Goal: Information Seeking & Learning: Check status

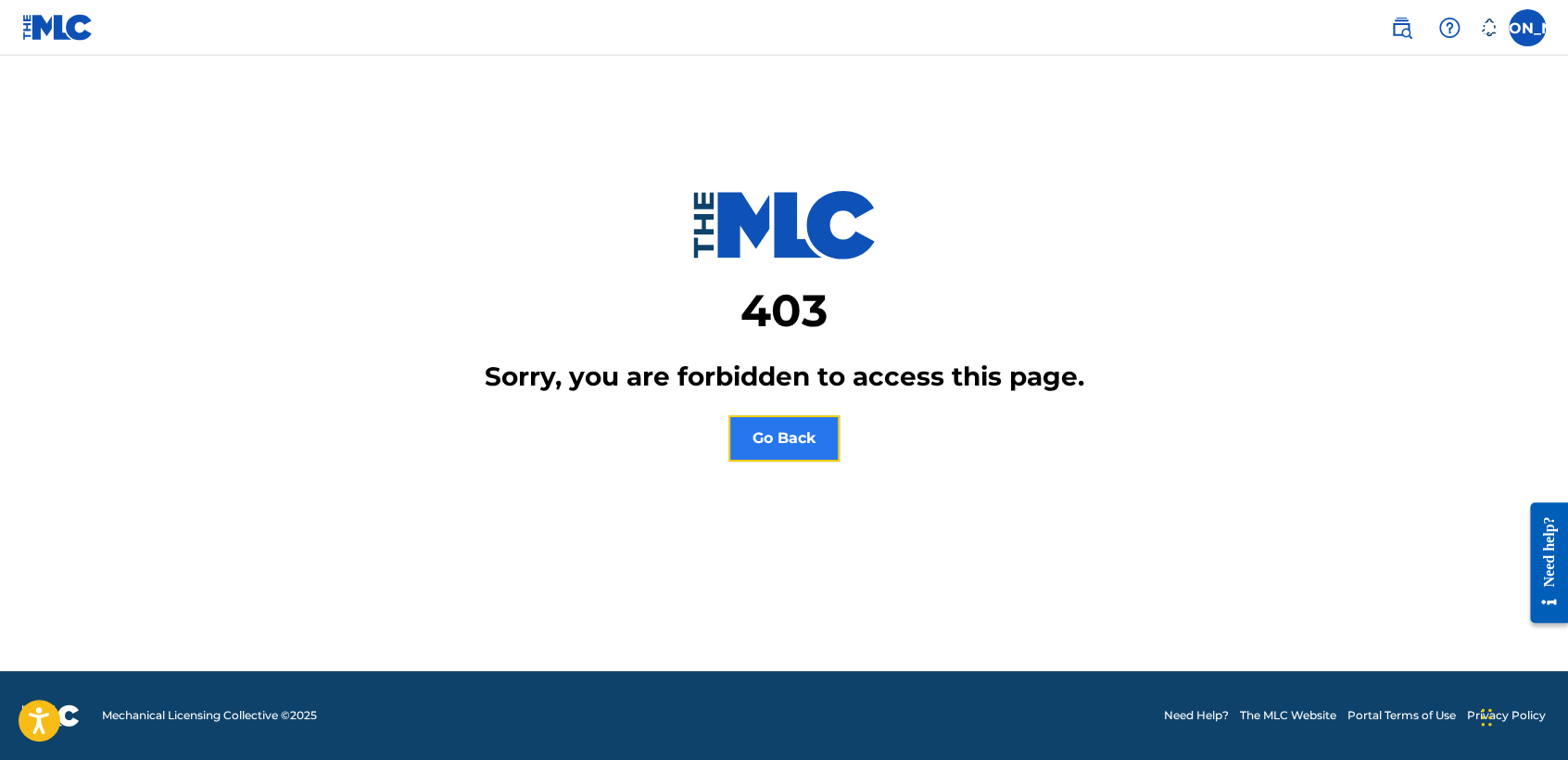
click at [777, 447] on button "Go Back" at bounding box center [784, 438] width 111 height 47
click at [1507, 13] on div "JA JA [PERSON_NAME] [PERSON_NAME] [EMAIL_ADDRESS][DOMAIN_NAME] Notification Pre…" at bounding box center [1458, 27] width 174 height 37
click at [1562, 21] on nav "JA JA [PERSON_NAME] [PERSON_NAME] [EMAIL_ADDRESS][DOMAIN_NAME] Notification Pre…" at bounding box center [784, 28] width 1568 height 56
click at [1520, 33] on label at bounding box center [1526, 27] width 37 height 37
click at [1527, 28] on input "JA [PERSON_NAME] [PERSON_NAME] [EMAIL_ADDRESS][DOMAIN_NAME] Notification Prefer…" at bounding box center [1527, 28] width 0 height 0
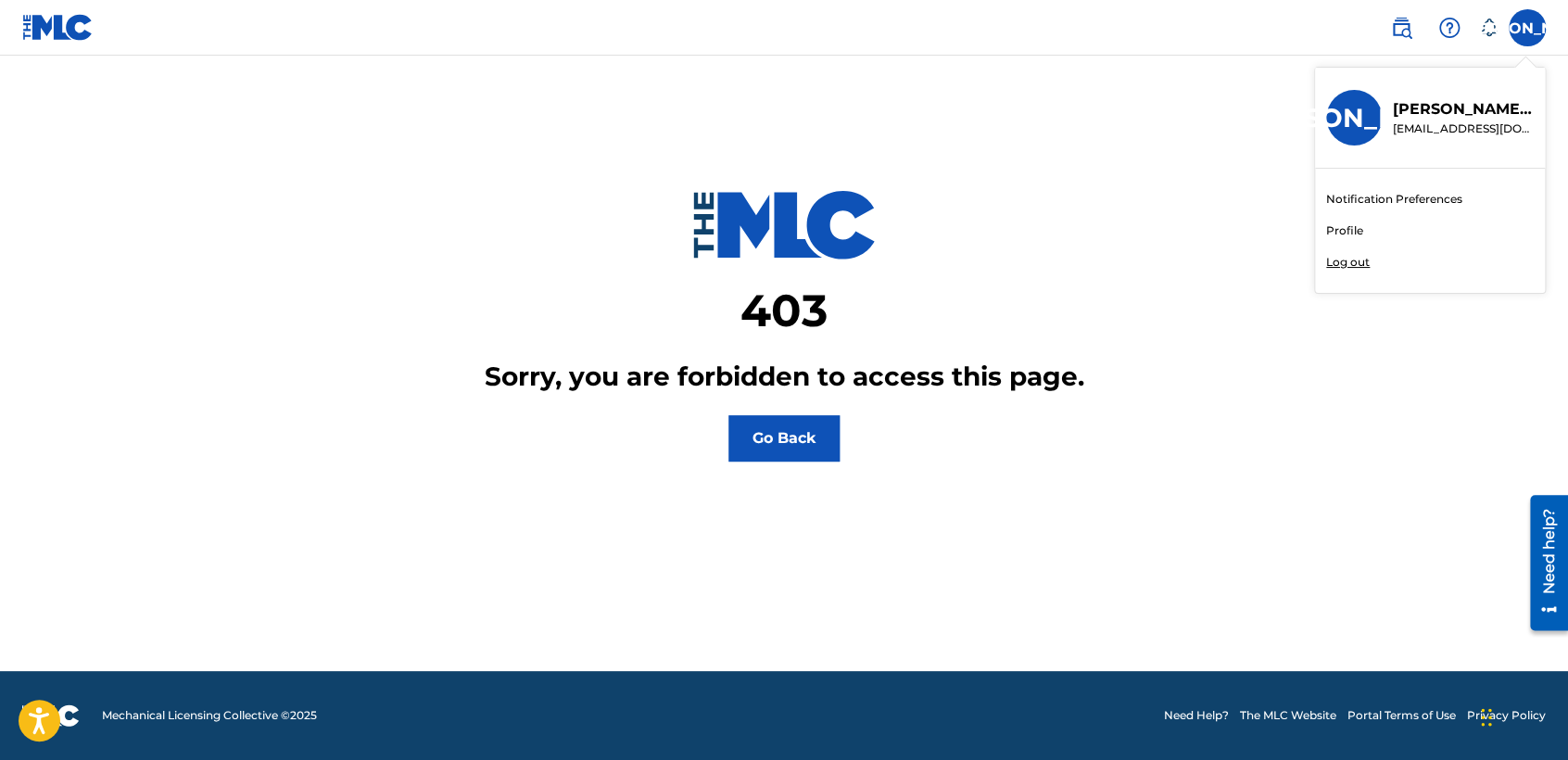
click at [1334, 228] on link "Profile" at bounding box center [1344, 230] width 37 height 17
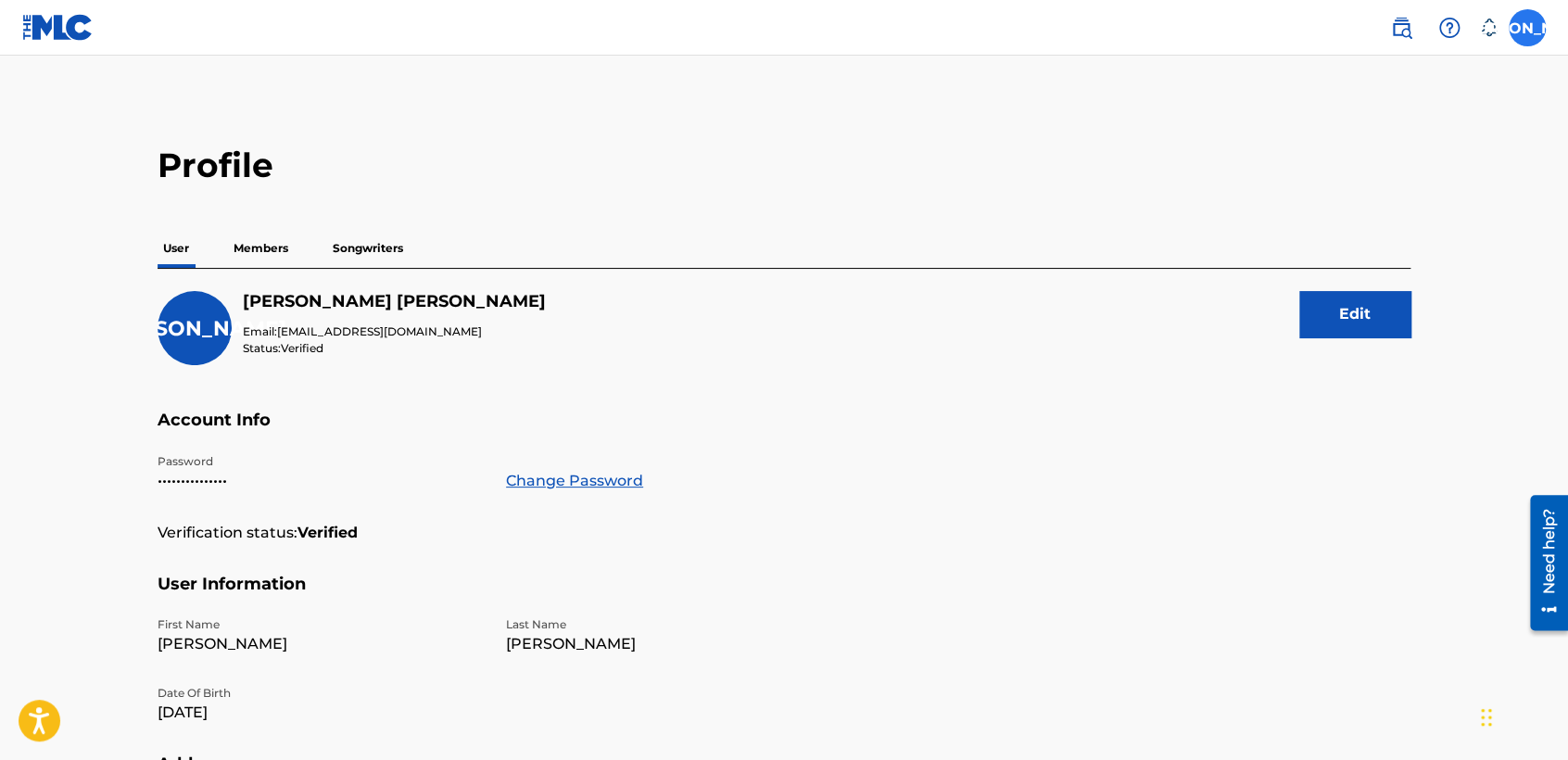
click at [1542, 28] on label at bounding box center [1526, 27] width 37 height 37
click at [1527, 28] on input "JA [PERSON_NAME] [PERSON_NAME] [EMAIL_ADDRESS][DOMAIN_NAME] Notification Prefer…" at bounding box center [1527, 28] width 0 height 0
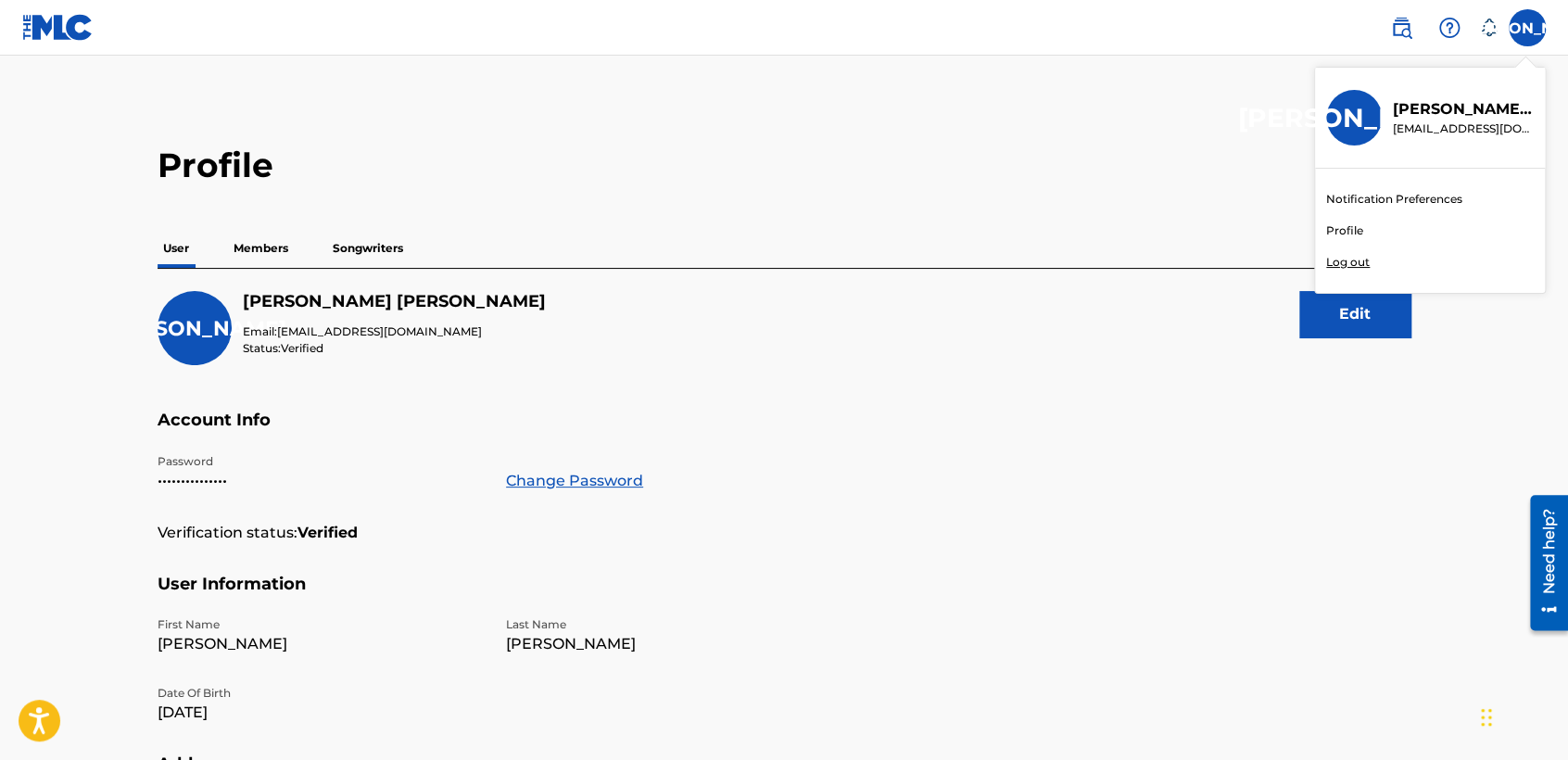
click at [1359, 265] on p "Log out" at bounding box center [1348, 262] width 44 height 17
click at [1527, 28] on input "JA [PERSON_NAME] [PERSON_NAME] [EMAIL_ADDRESS][DOMAIN_NAME] Notification Prefer…" at bounding box center [1527, 28] width 0 height 0
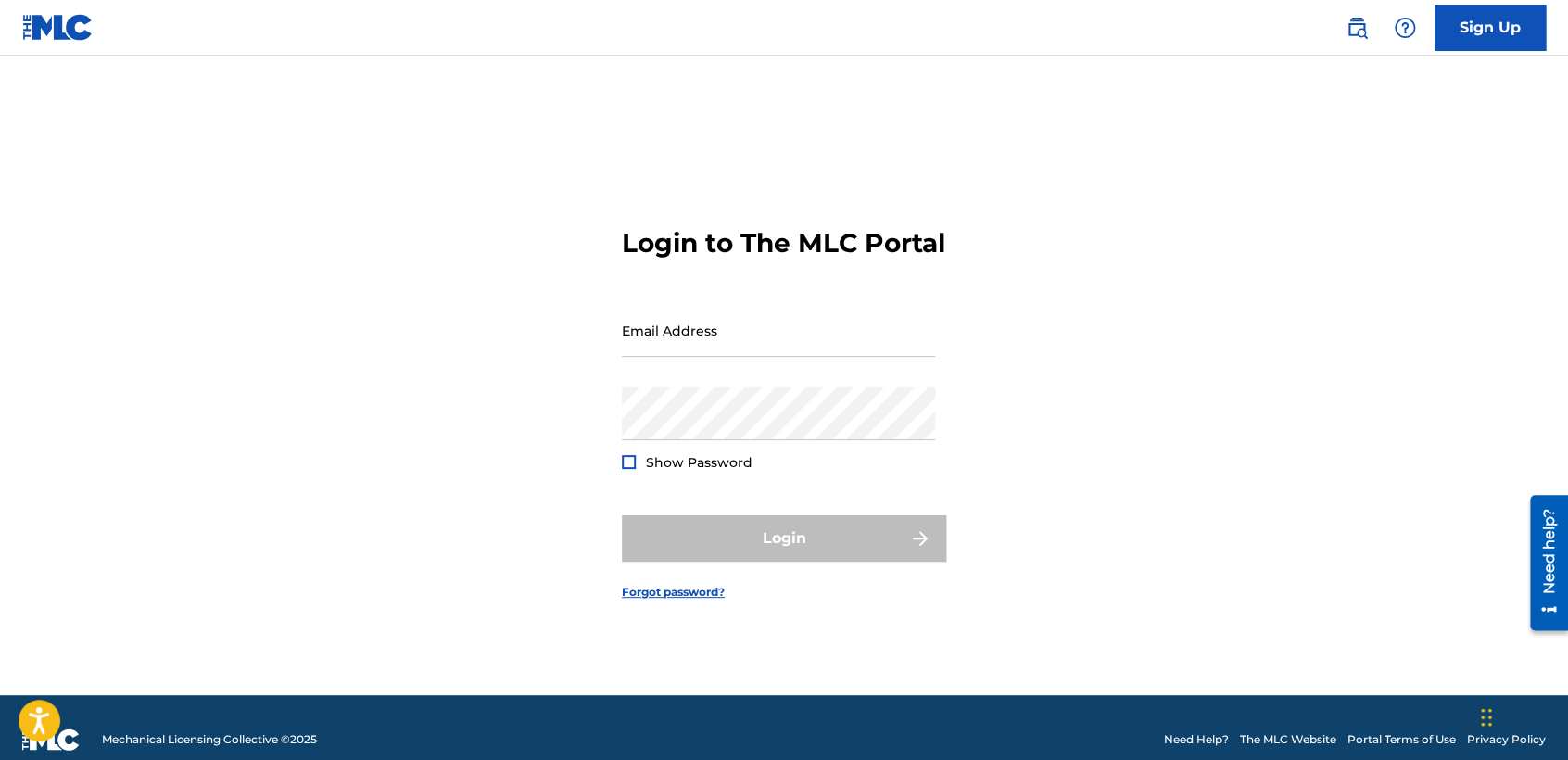
type input "[EMAIL_ADDRESS][DOMAIN_NAME]"
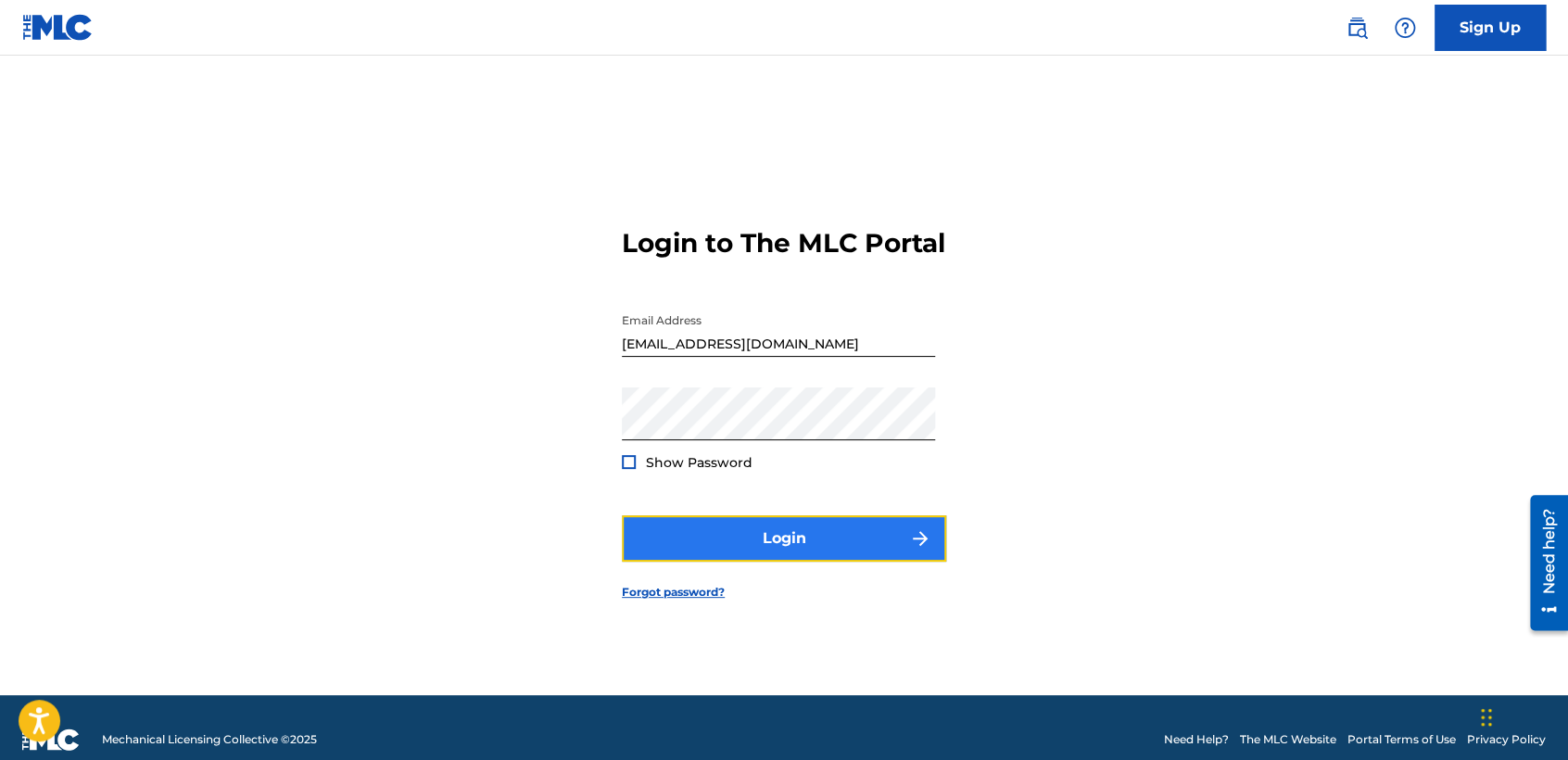
click at [792, 540] on button "Login" at bounding box center [784, 538] width 324 height 47
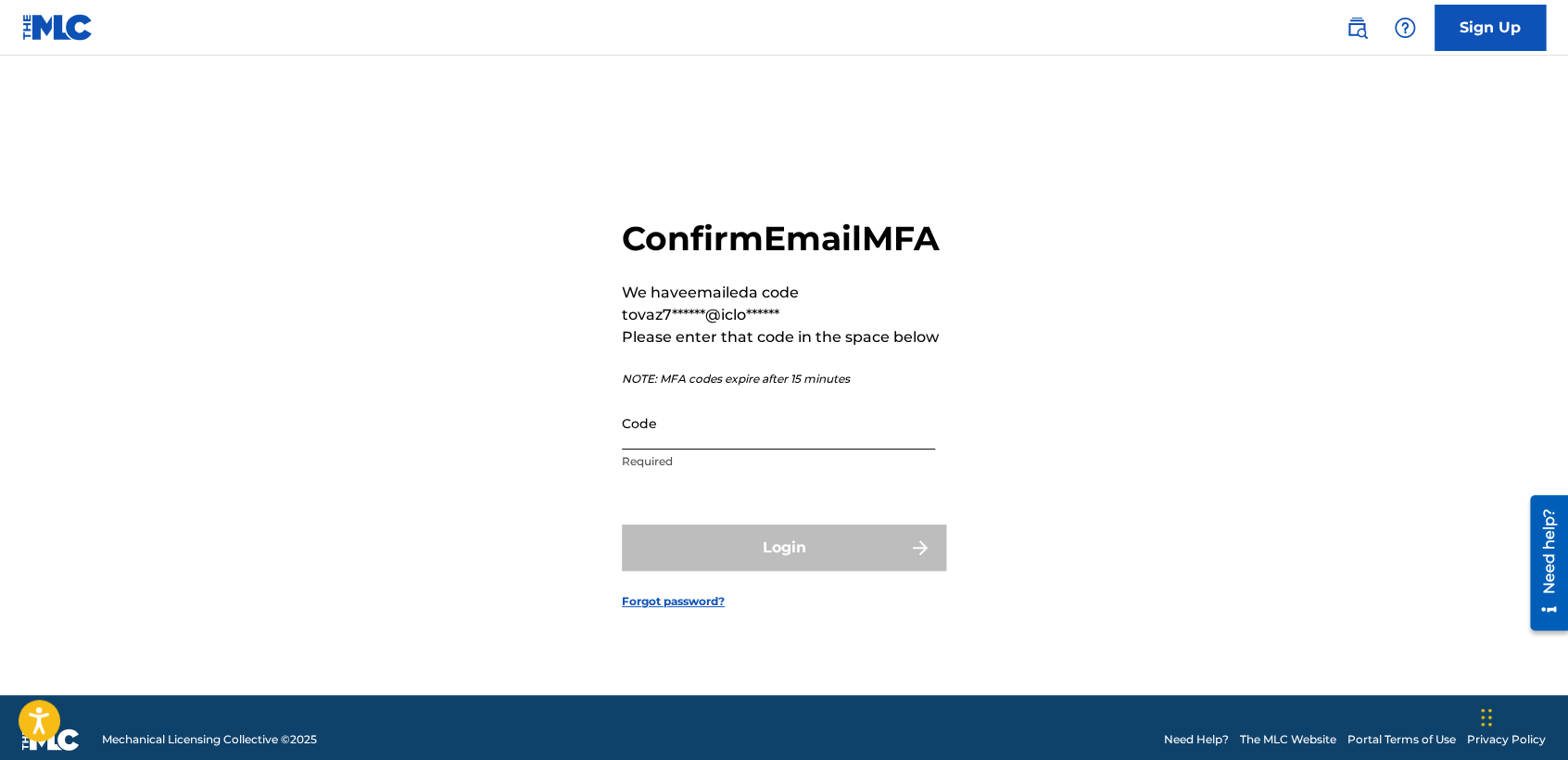
click at [891, 433] on input "Code" at bounding box center [778, 422] width 313 height 53
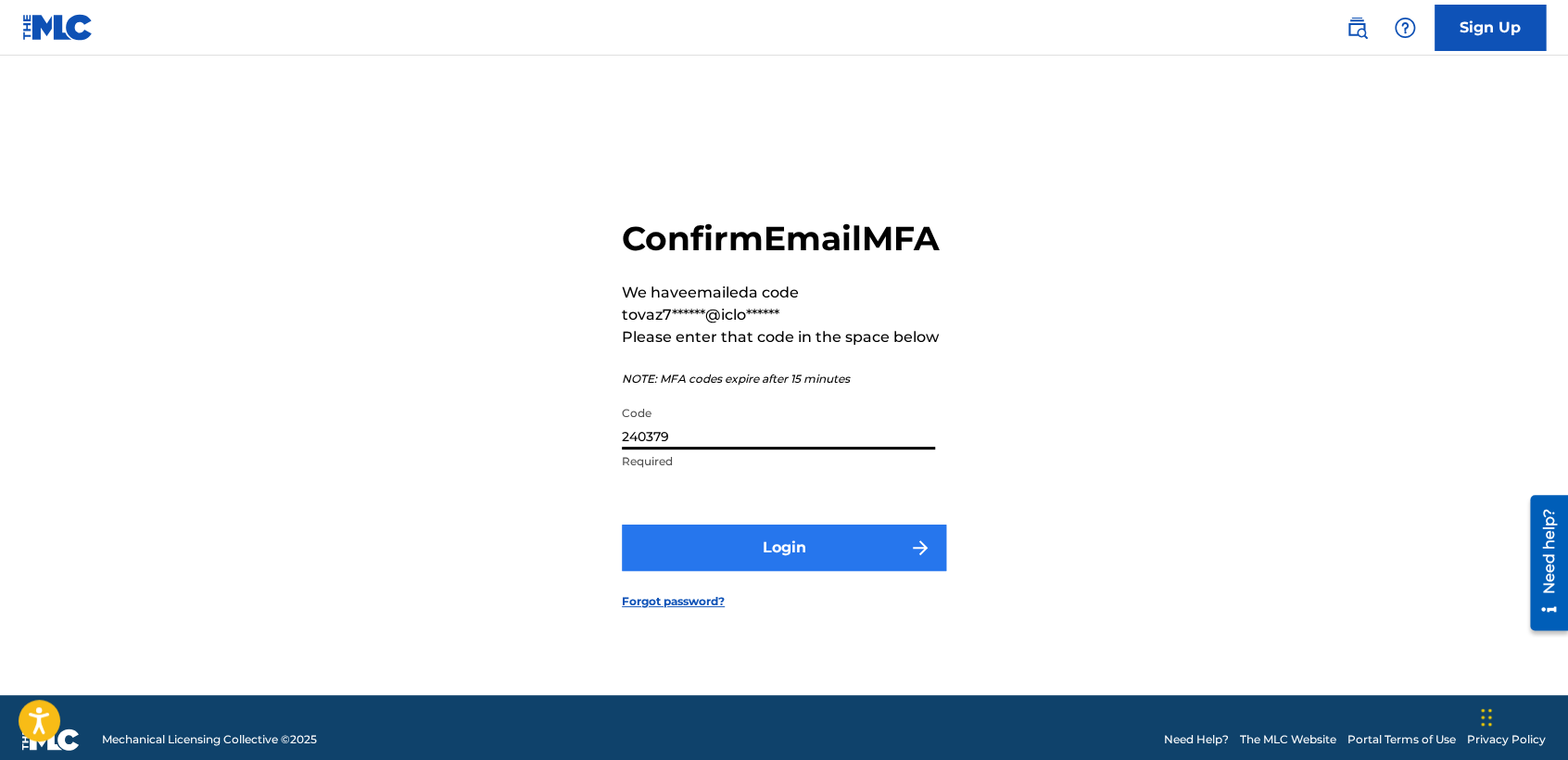
type input "240379"
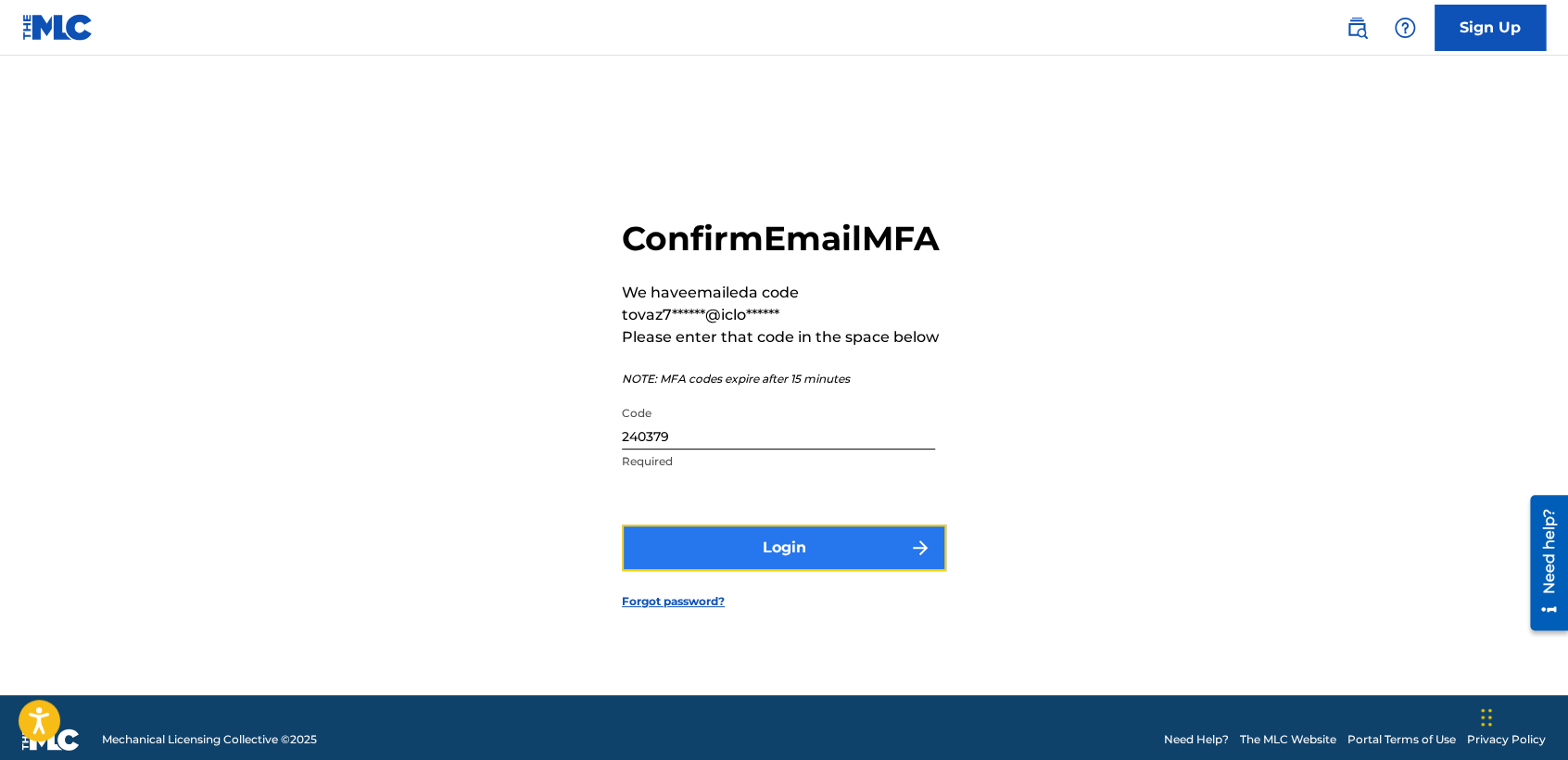
drag, startPoint x: 928, startPoint y: 583, endPoint x: 909, endPoint y: 584, distance: 19.0
click at [909, 571] on button "Login" at bounding box center [784, 547] width 324 height 47
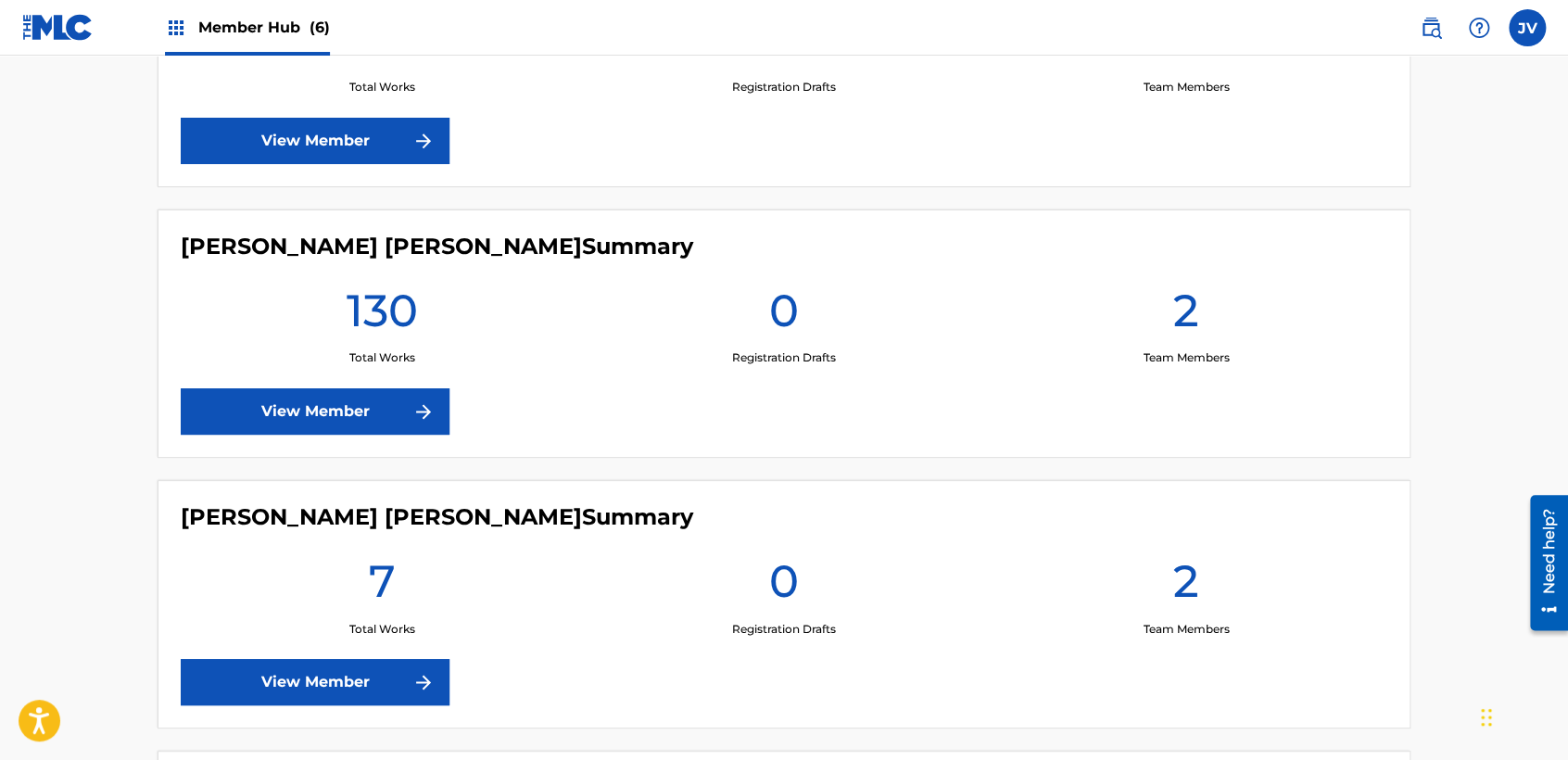
scroll to position [1235, 0]
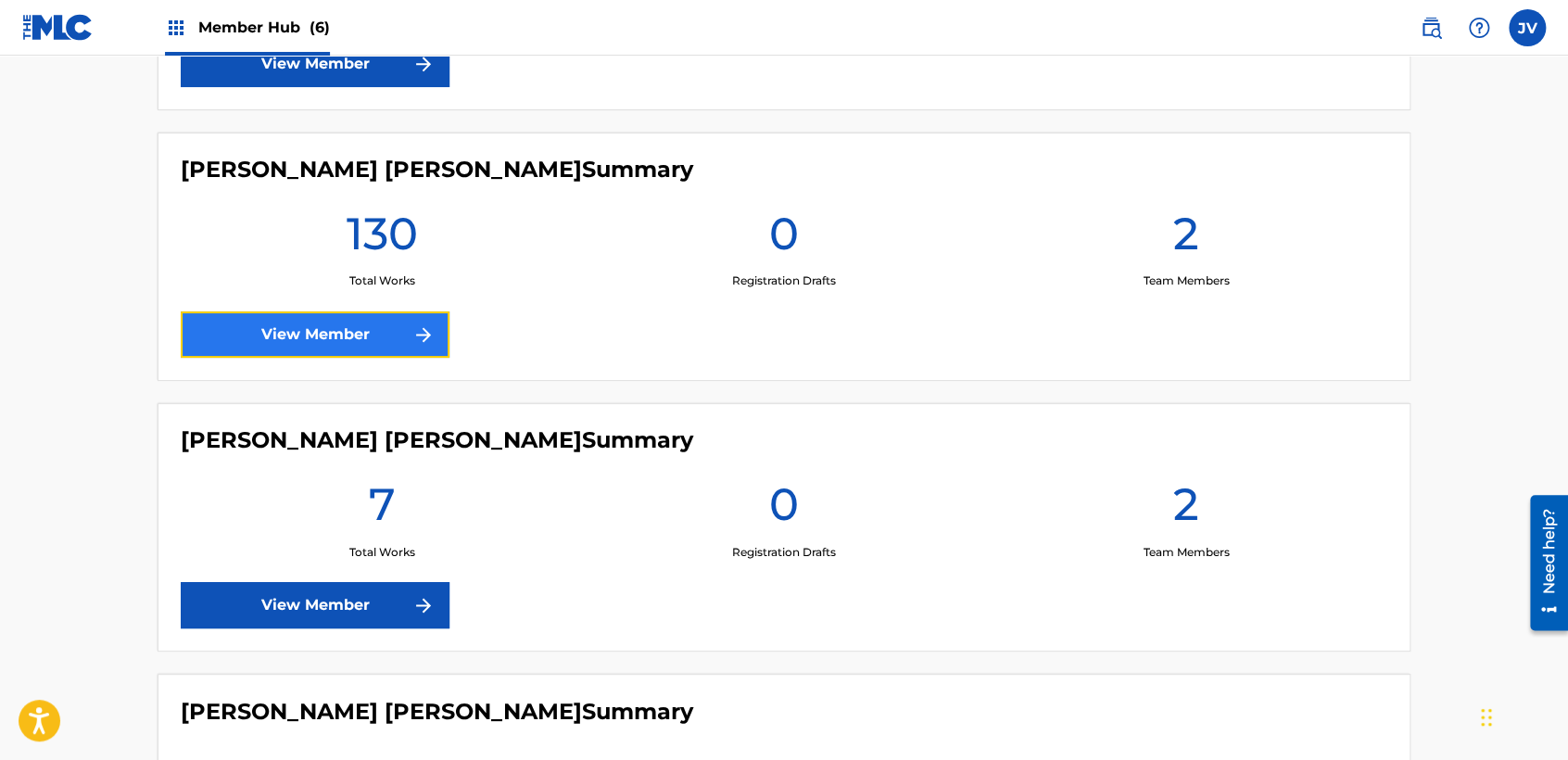
click at [414, 317] on link "View Member" at bounding box center [315, 334] width 268 height 47
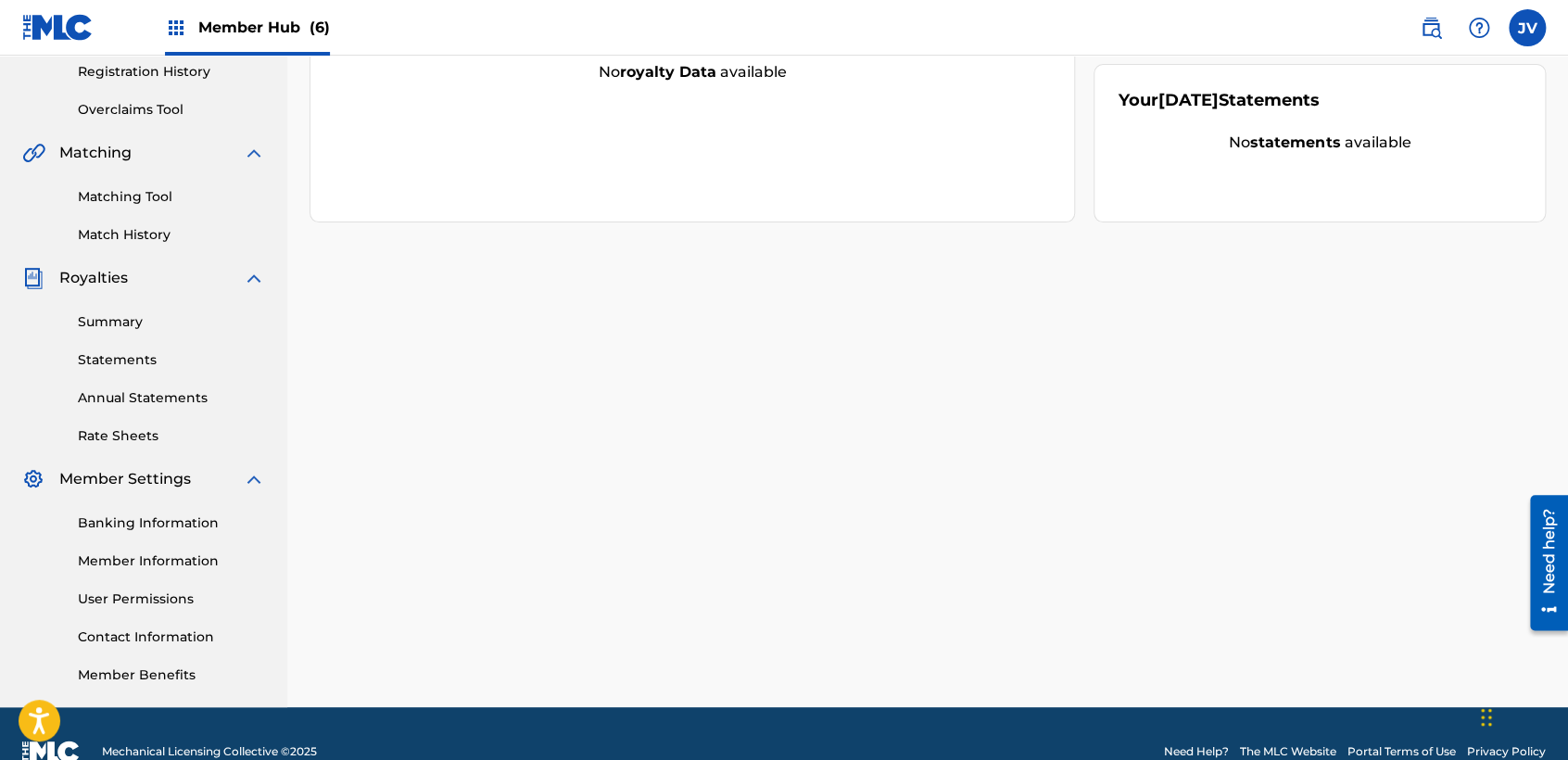
scroll to position [388, 0]
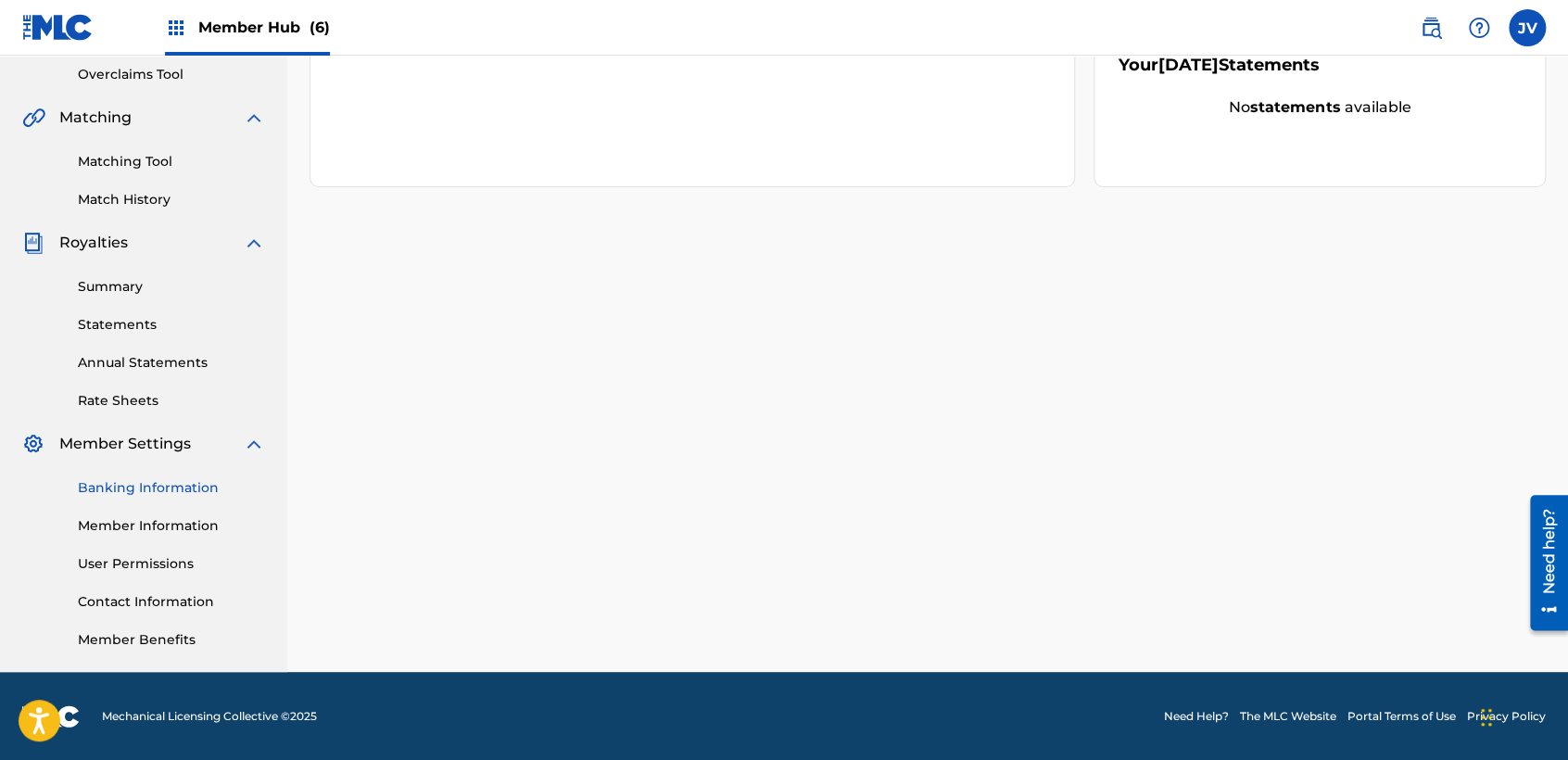
click at [156, 495] on link "Banking Information" at bounding box center [171, 488] width 187 height 20
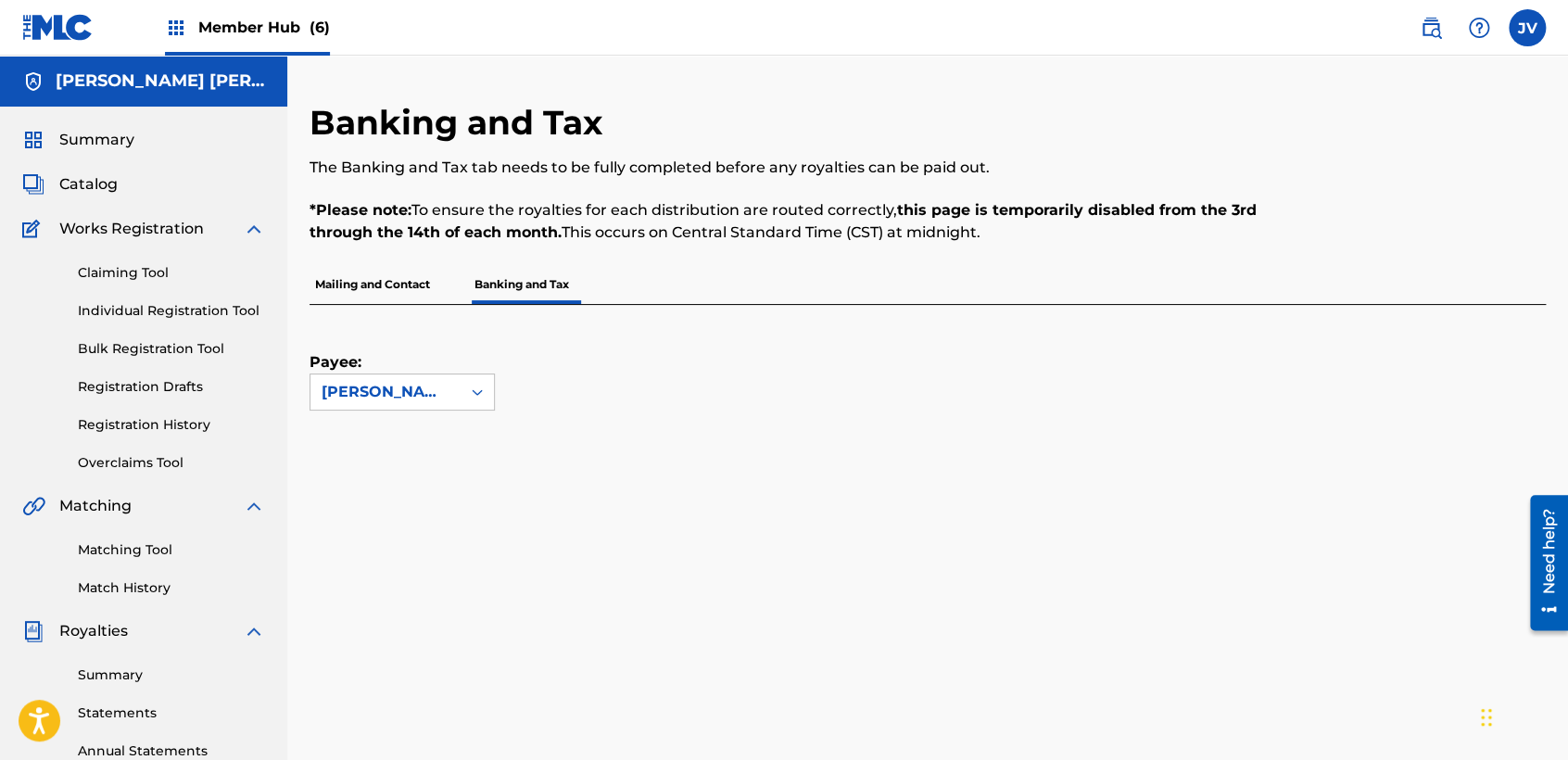
click at [389, 279] on p "Mailing and Contact" at bounding box center [373, 284] width 126 height 39
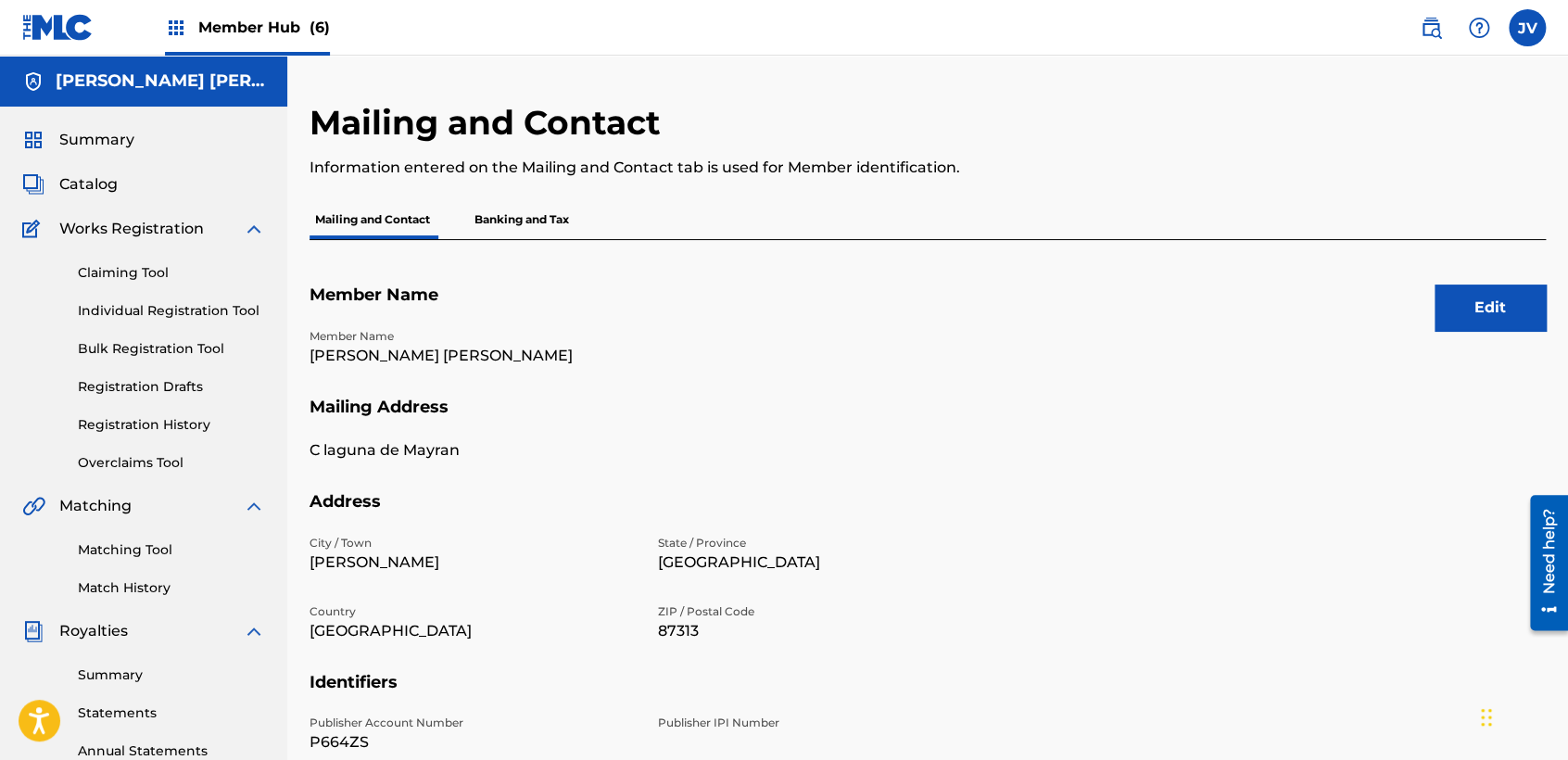
click at [523, 214] on p "Banking and Tax" at bounding box center [522, 219] width 105 height 39
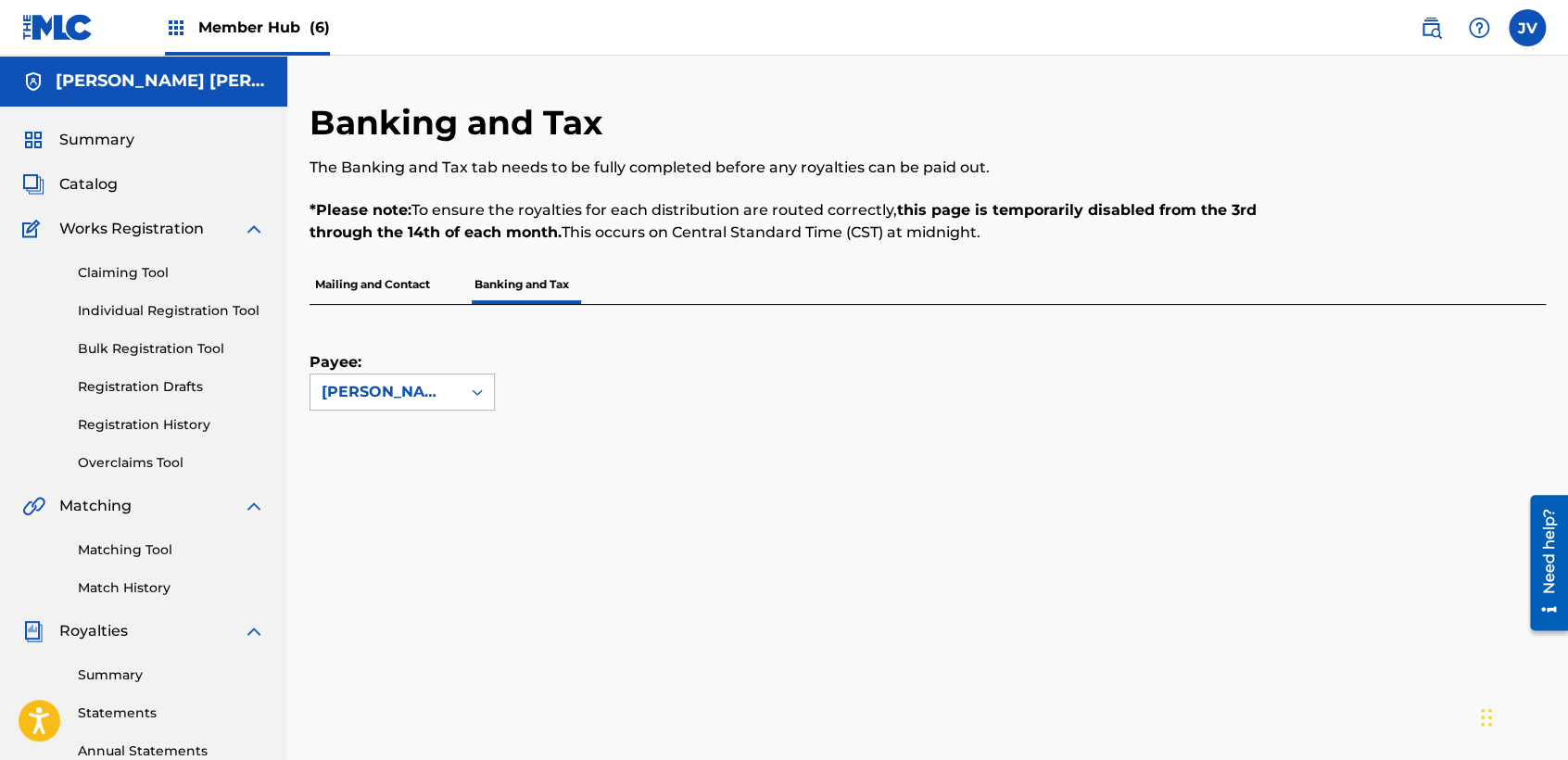
click at [414, 382] on div "Julio Cesar Inclan Lopez" at bounding box center [386, 391] width 128 height 22
click at [491, 345] on div "Payee: Julio Cesar Inclan Lopez" at bounding box center [402, 358] width 186 height 105
click at [150, 427] on link "Registration History" at bounding box center [171, 425] width 187 height 20
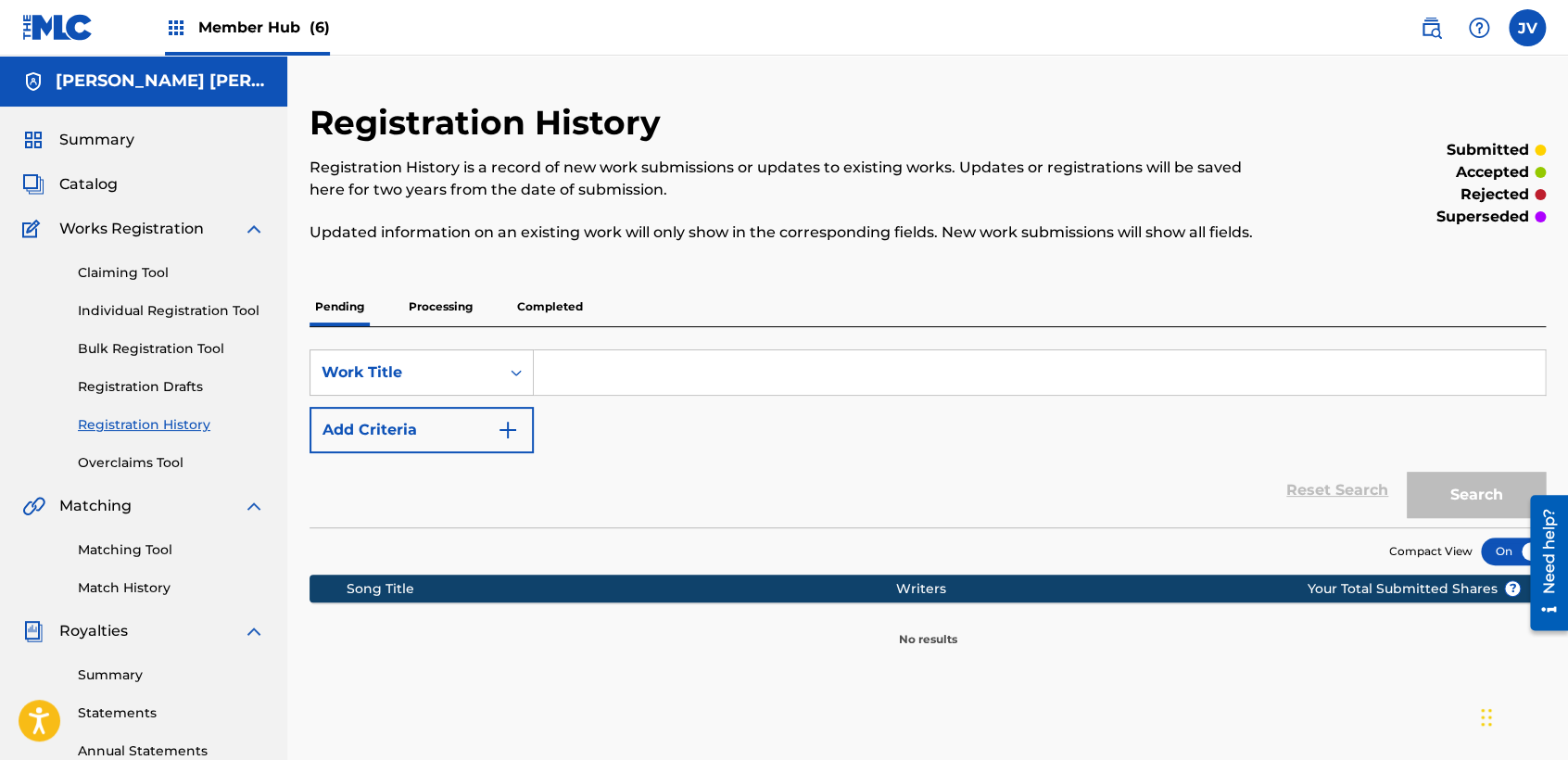
click at [476, 285] on div "Registration History Registration History is a record of new work submissions o…" at bounding box center [928, 375] width 1236 height 545
click at [463, 304] on p "Processing" at bounding box center [441, 306] width 76 height 39
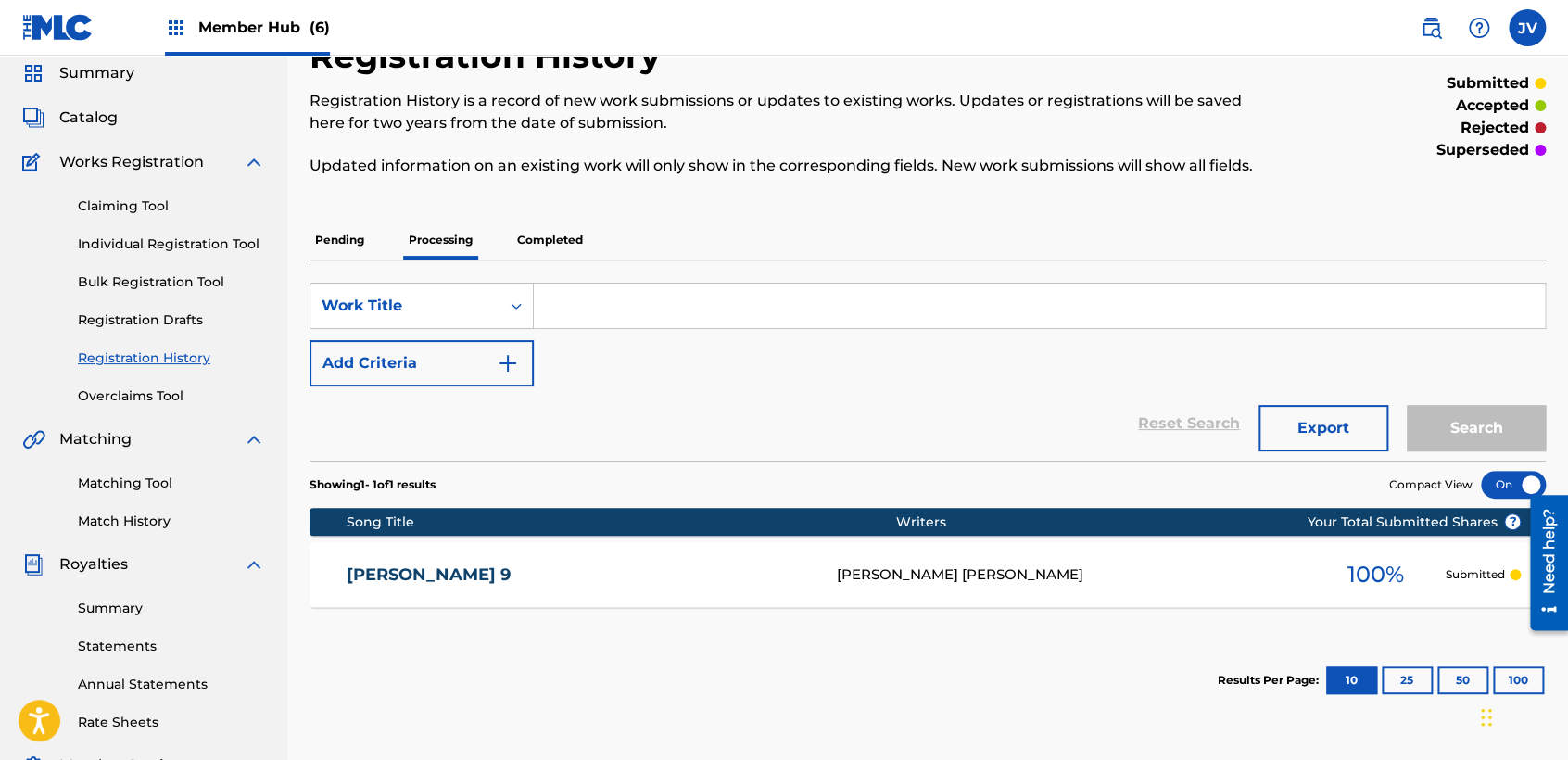
scroll to position [103, 0]
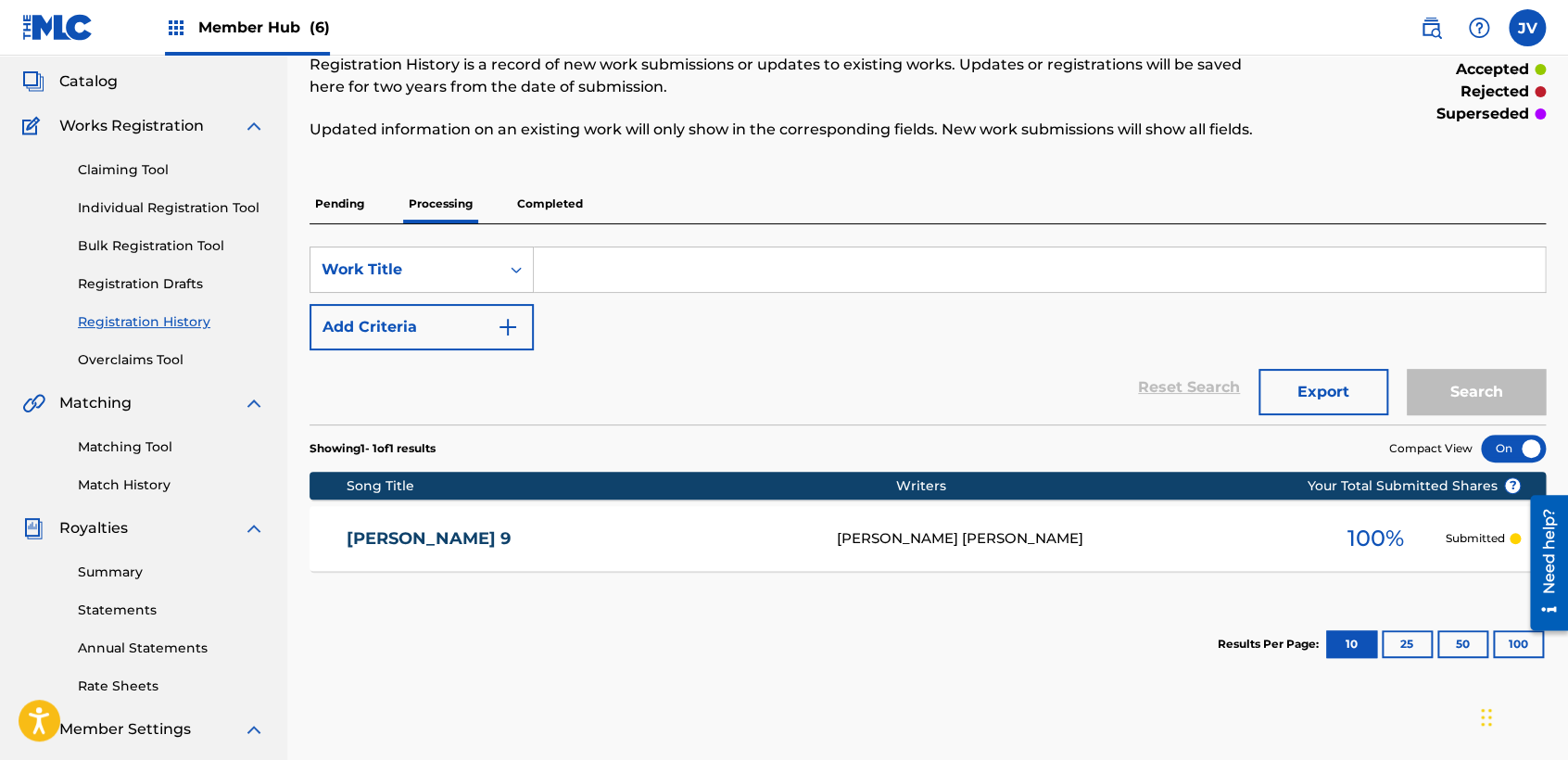
click at [585, 228] on div "SearchWithCriteria47ec4b63-b391-44cf-b930-0924dd824f83 Work Title Add Criteria …" at bounding box center [928, 324] width 1236 height 200
click at [569, 214] on p "Completed" at bounding box center [549, 204] width 77 height 39
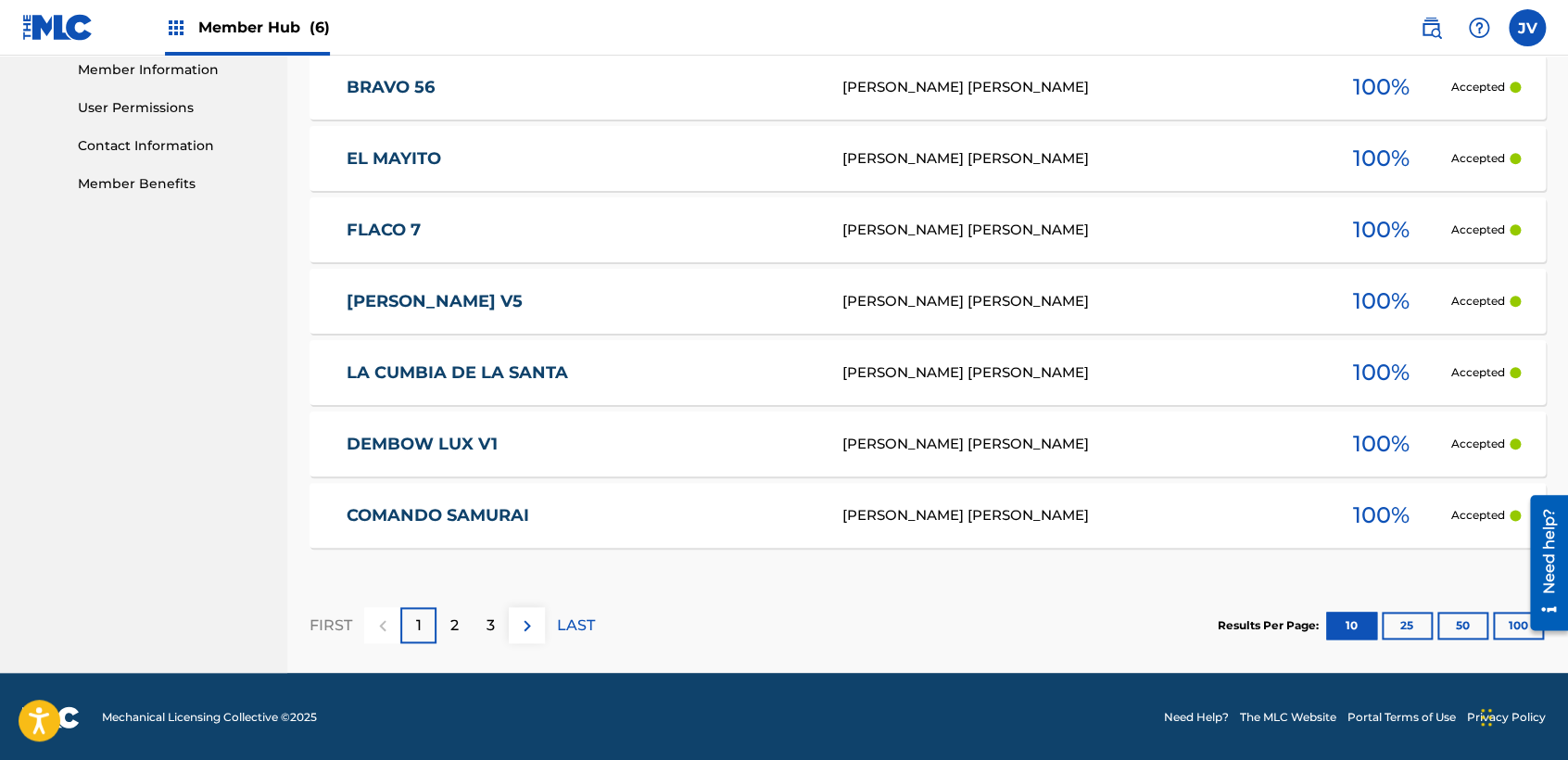
scroll to position [845, 0]
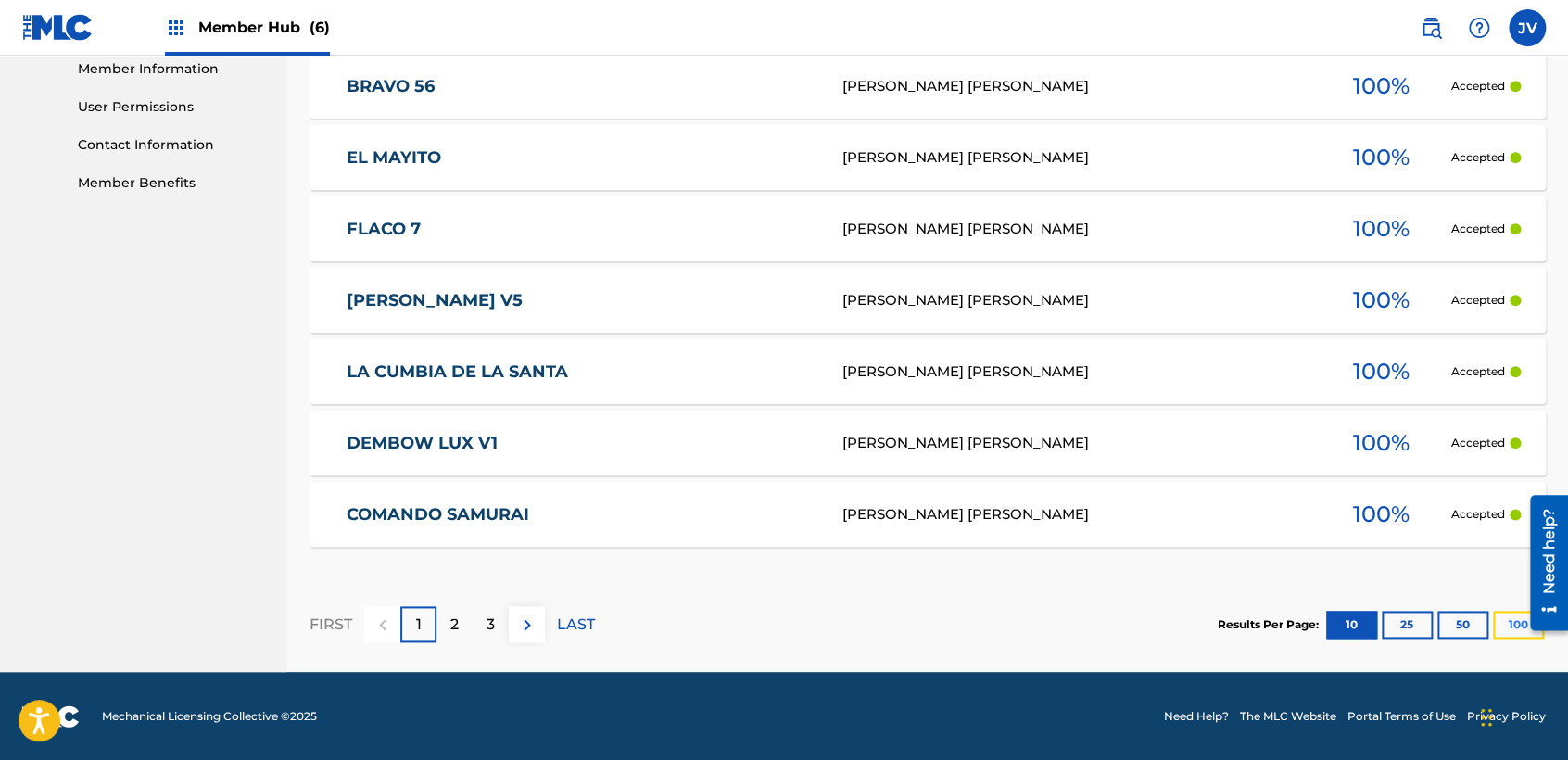
click at [1497, 624] on button "100" at bounding box center [1518, 625] width 51 height 28
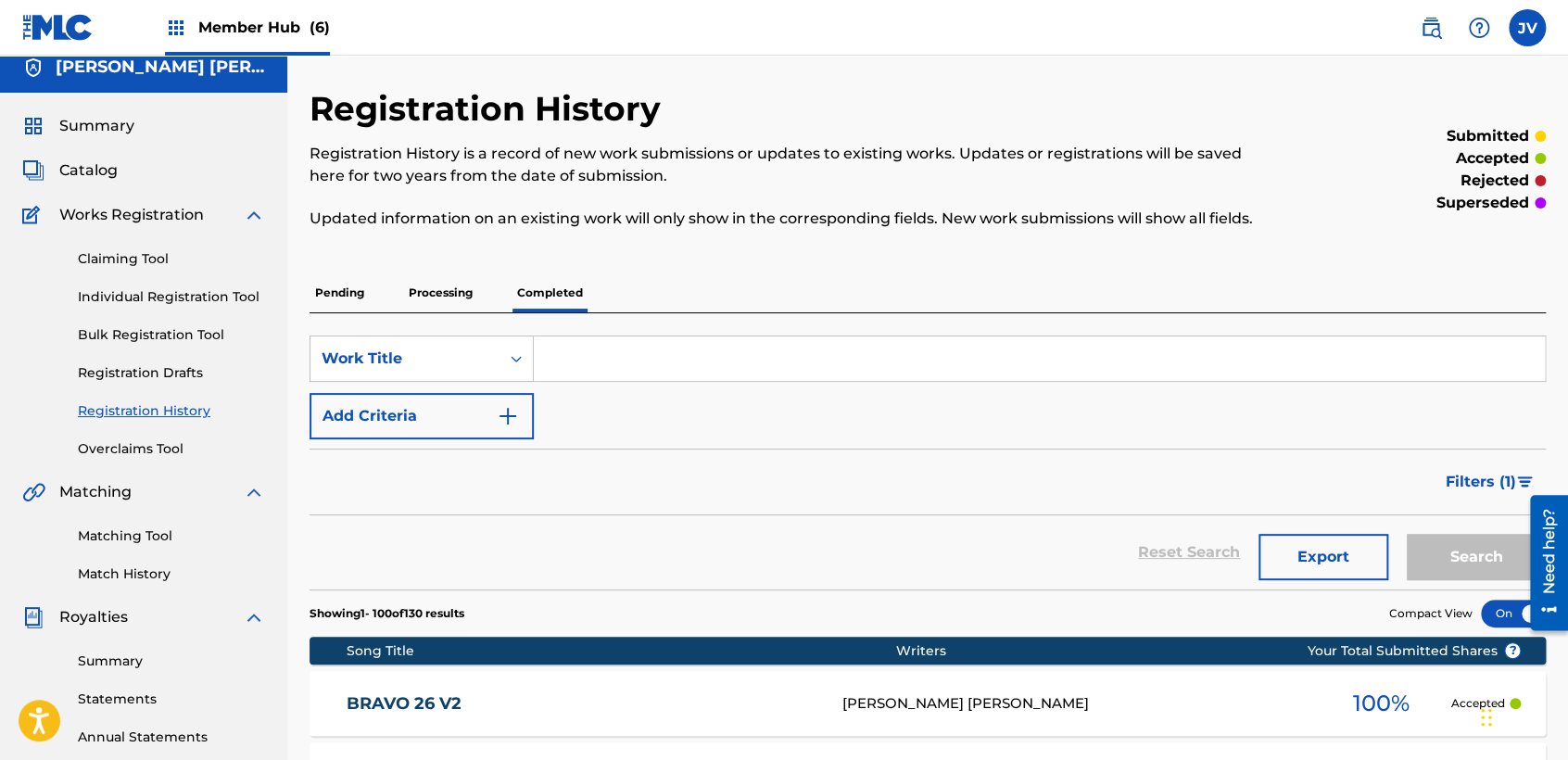
scroll to position [0, 0]
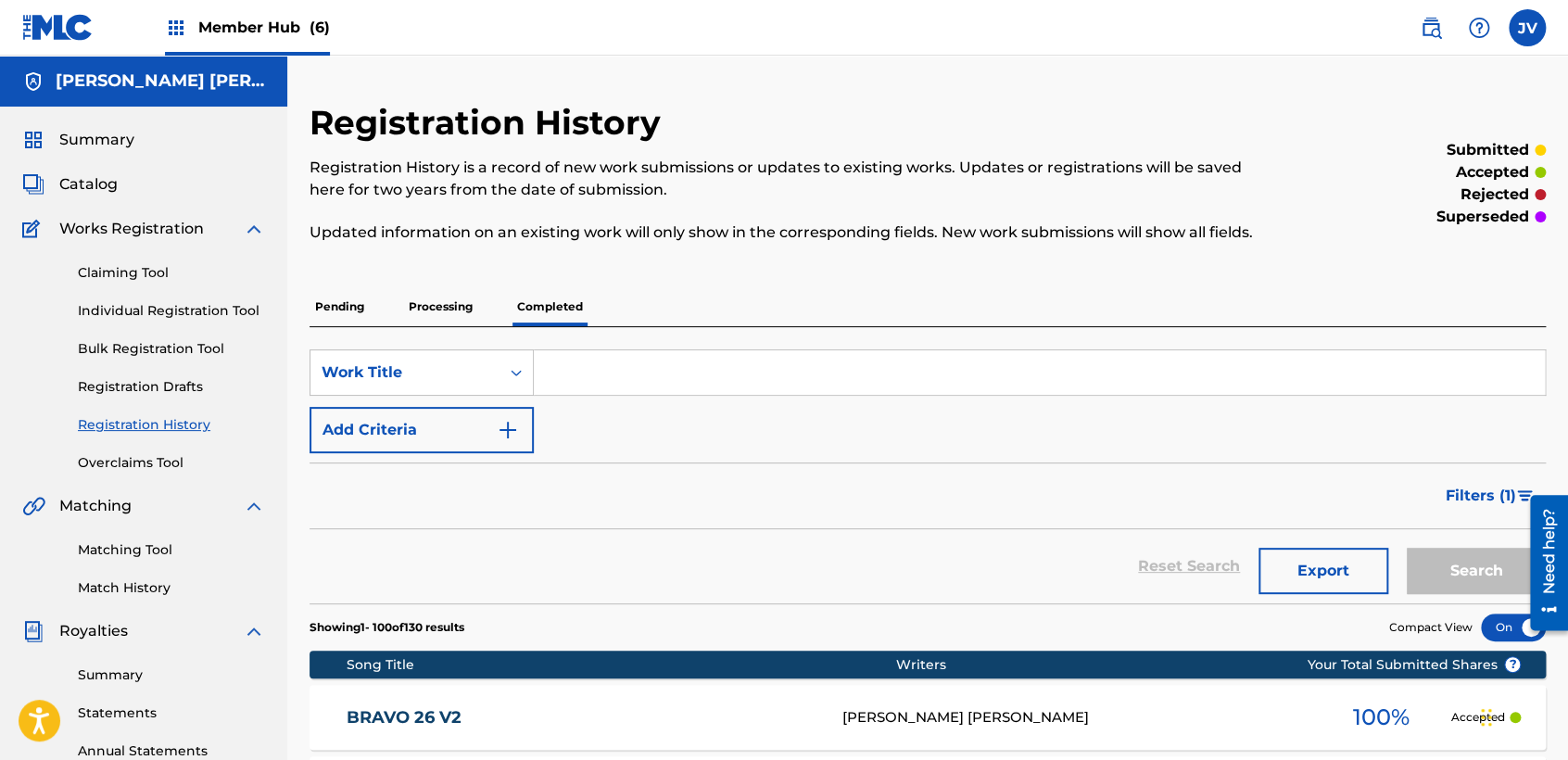
click at [191, 15] on div "Member Hub (6)" at bounding box center [247, 27] width 165 height 55
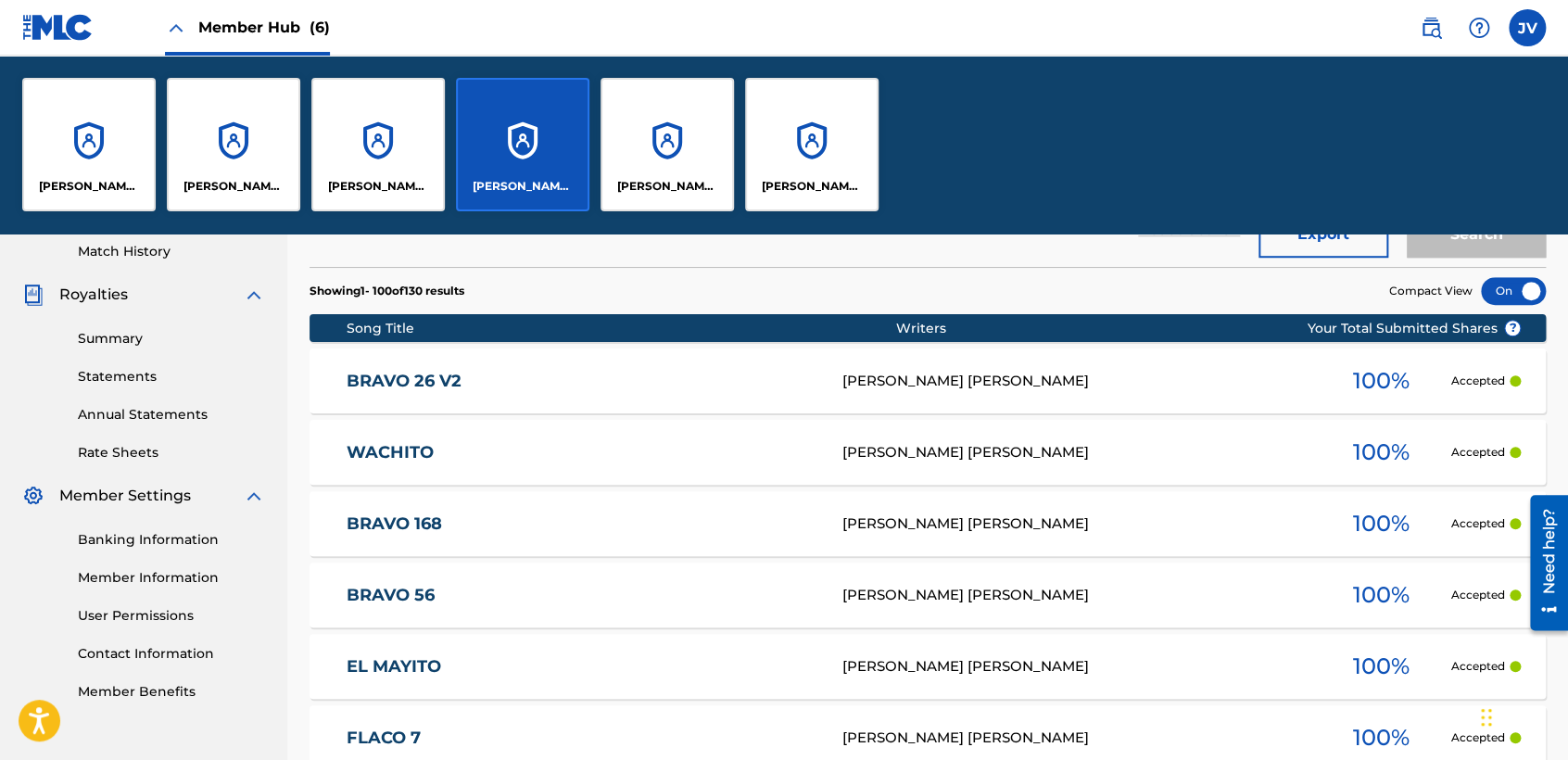
scroll to position [103, 0]
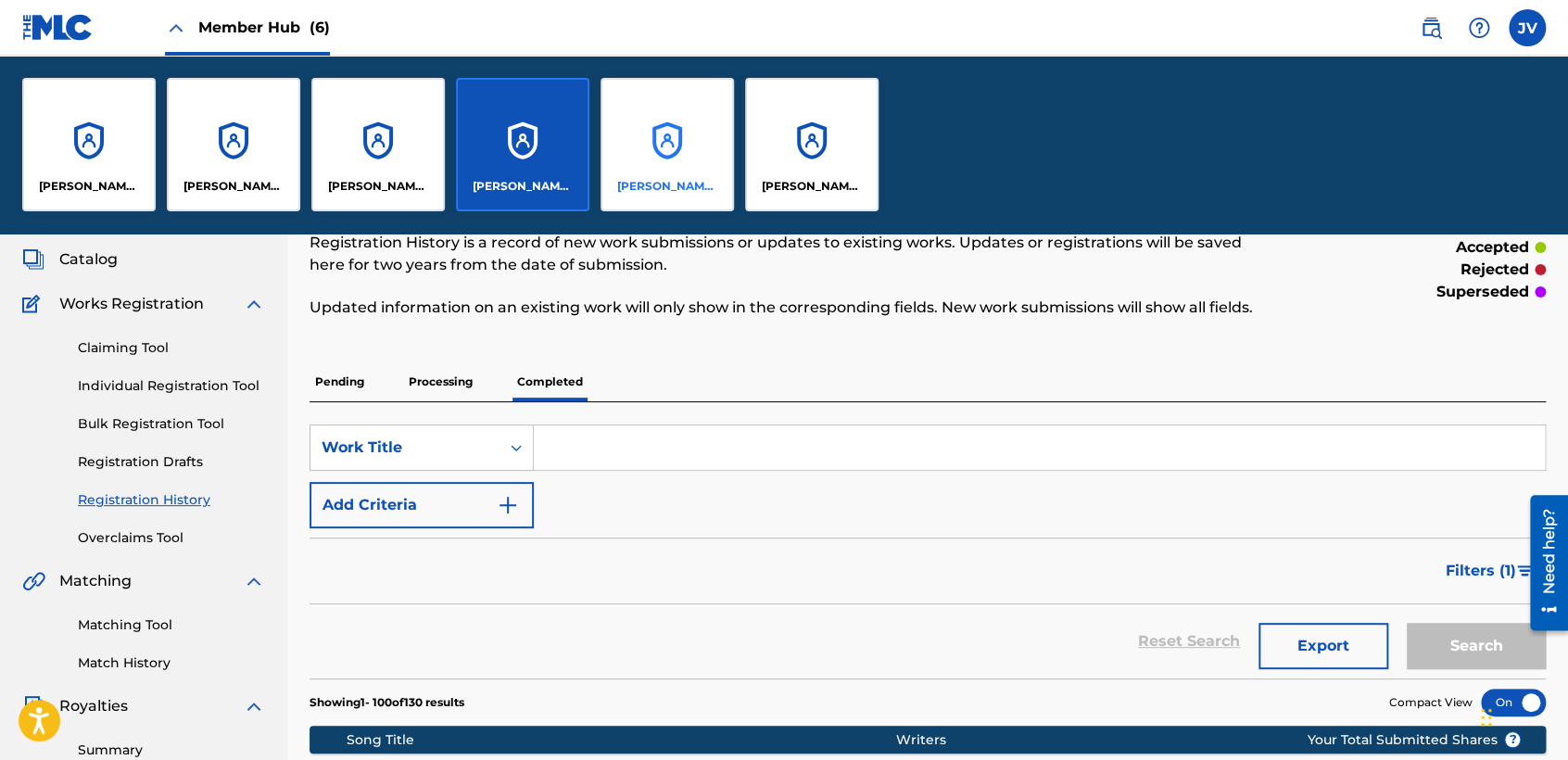
click at [697, 136] on div "Kevin Noriel Dominguez Duran" at bounding box center [667, 144] width 133 height 133
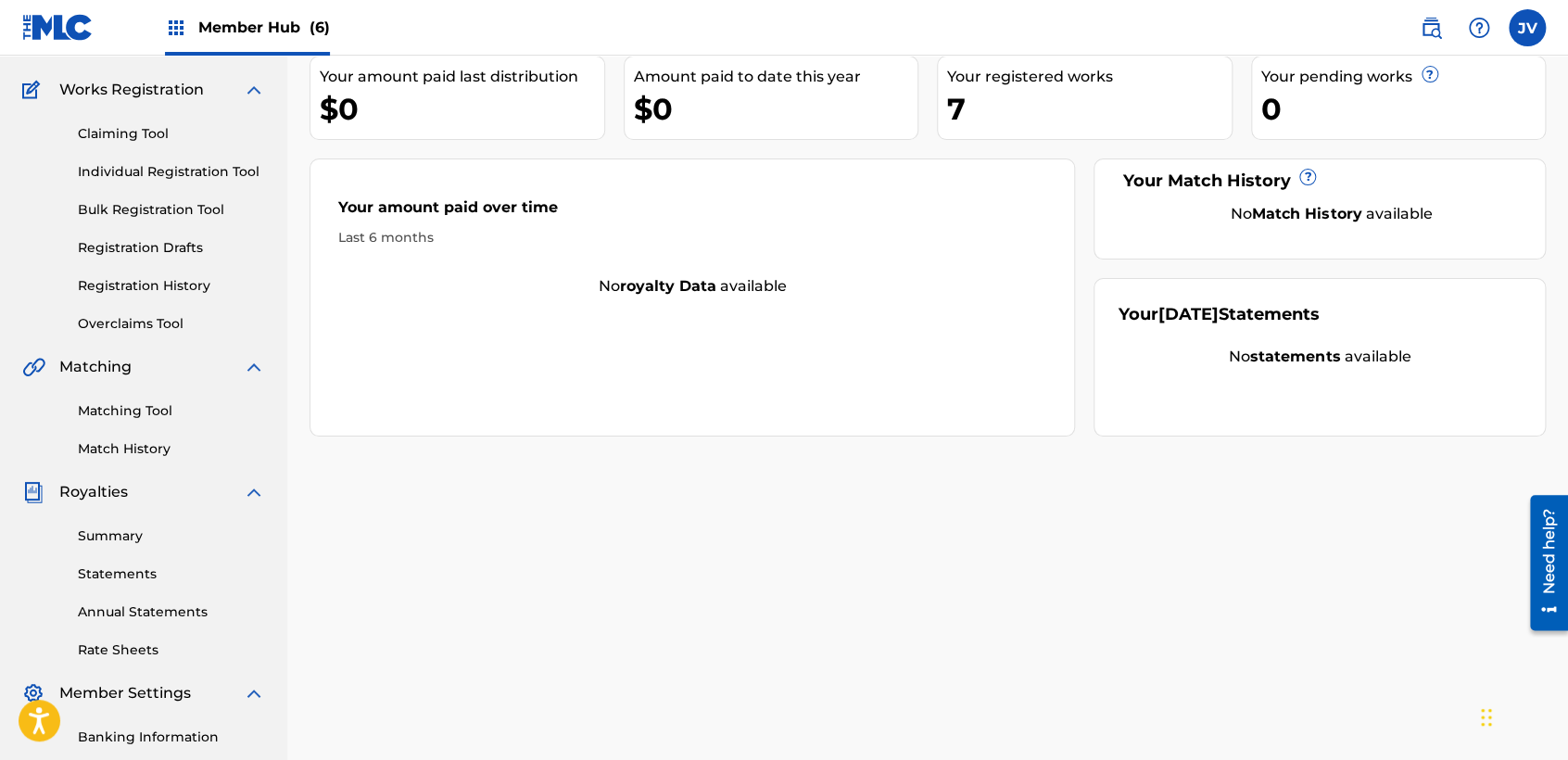
scroll to position [388, 0]
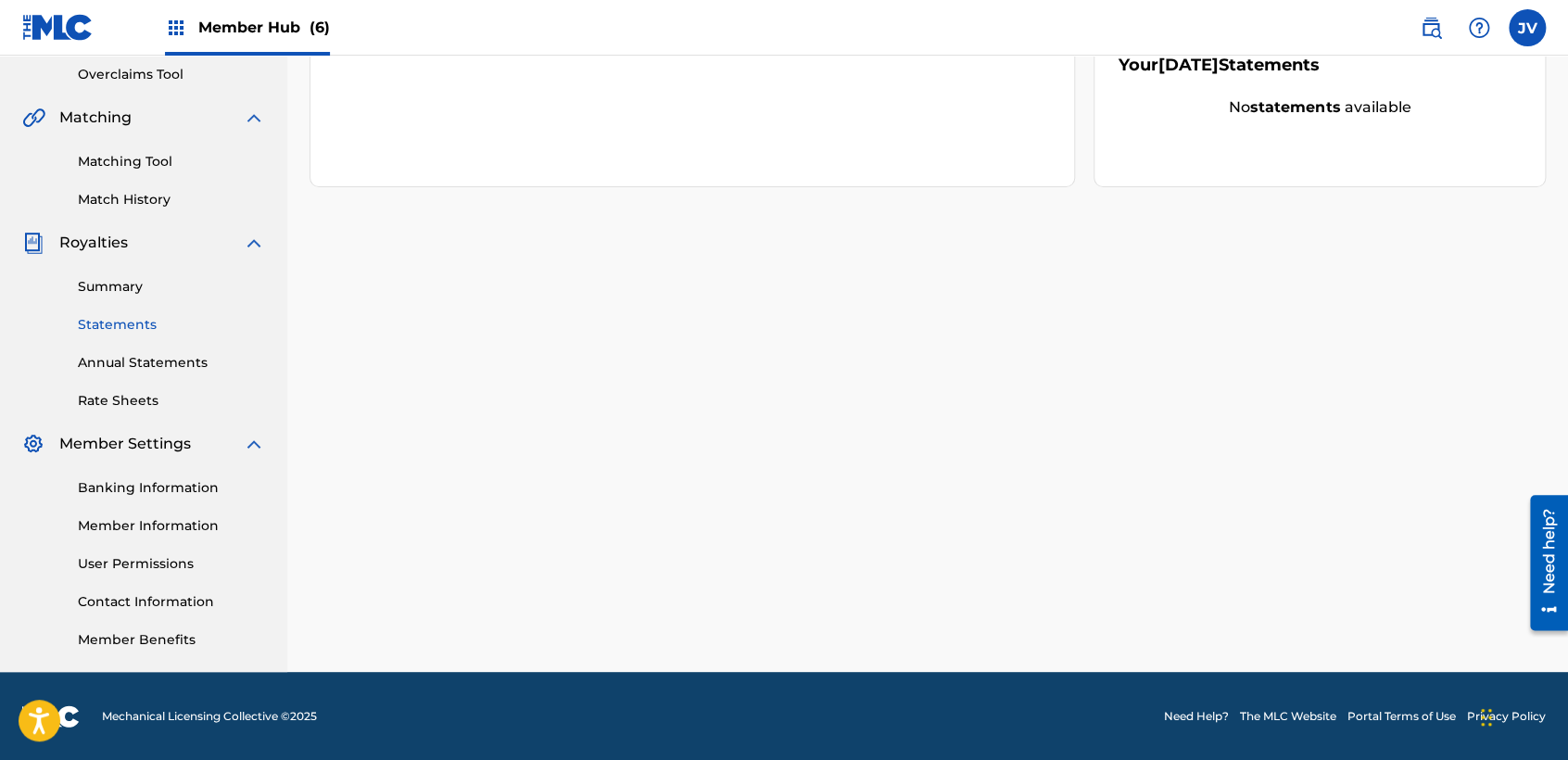
click at [142, 328] on link "Statements" at bounding box center [171, 325] width 187 height 20
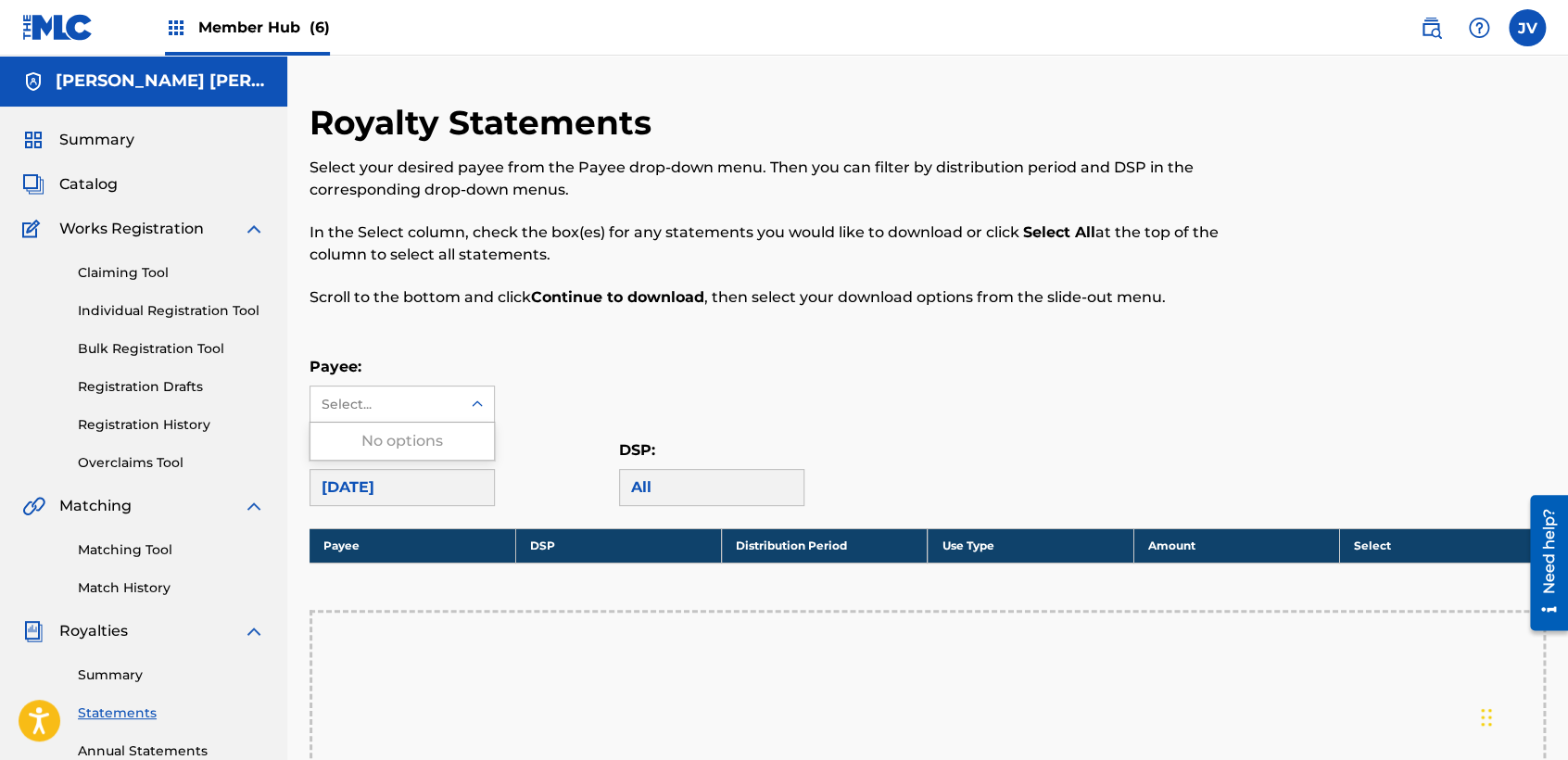
click at [422, 396] on div "Select..." at bounding box center [385, 404] width 126 height 20
click at [723, 335] on div "Royalty Statements Select your desired payee from the Payee drop-down menu. The…" at bounding box center [928, 654] width 1236 height 1103
click at [220, 321] on div "Claiming Tool Individual Registration Tool Bulk Registration Tool Registration …" at bounding box center [143, 357] width 242 height 232
click at [224, 314] on link "Individual Registration Tool" at bounding box center [171, 311] width 187 height 20
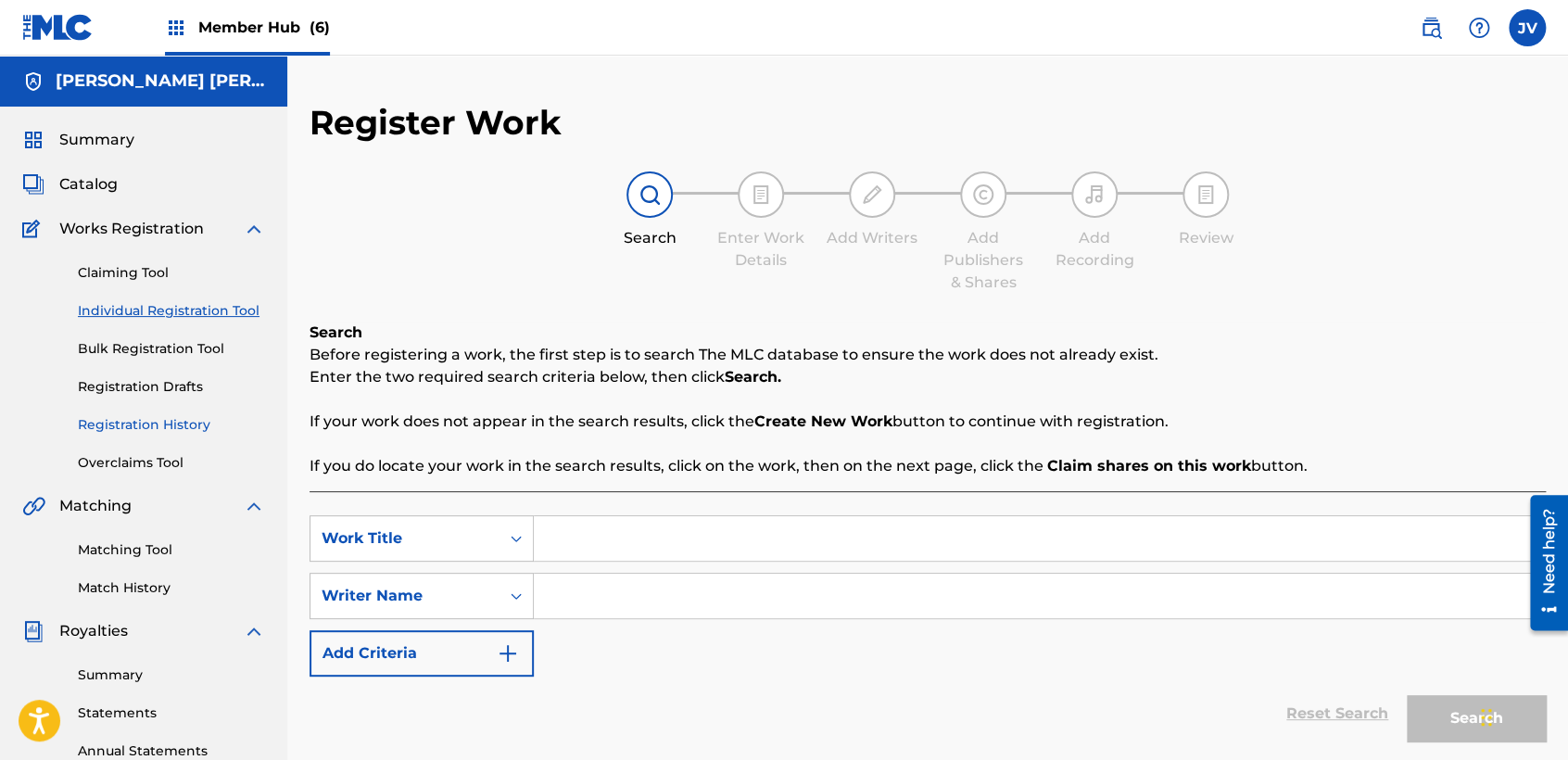
click at [201, 421] on link "Registration History" at bounding box center [171, 425] width 187 height 20
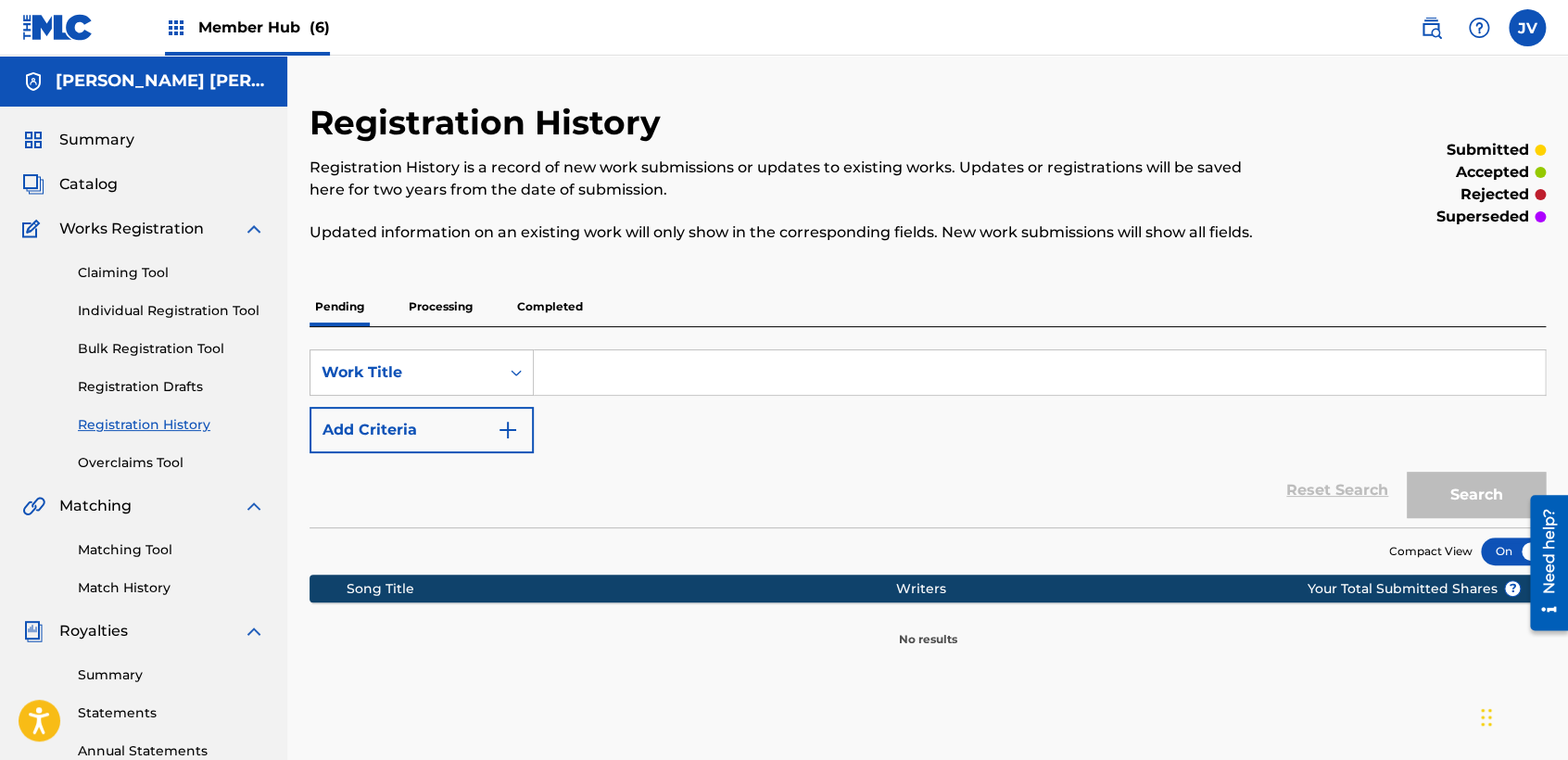
click at [449, 309] on p "Processing" at bounding box center [441, 306] width 76 height 39
click at [521, 301] on p "Completed" at bounding box center [549, 306] width 77 height 39
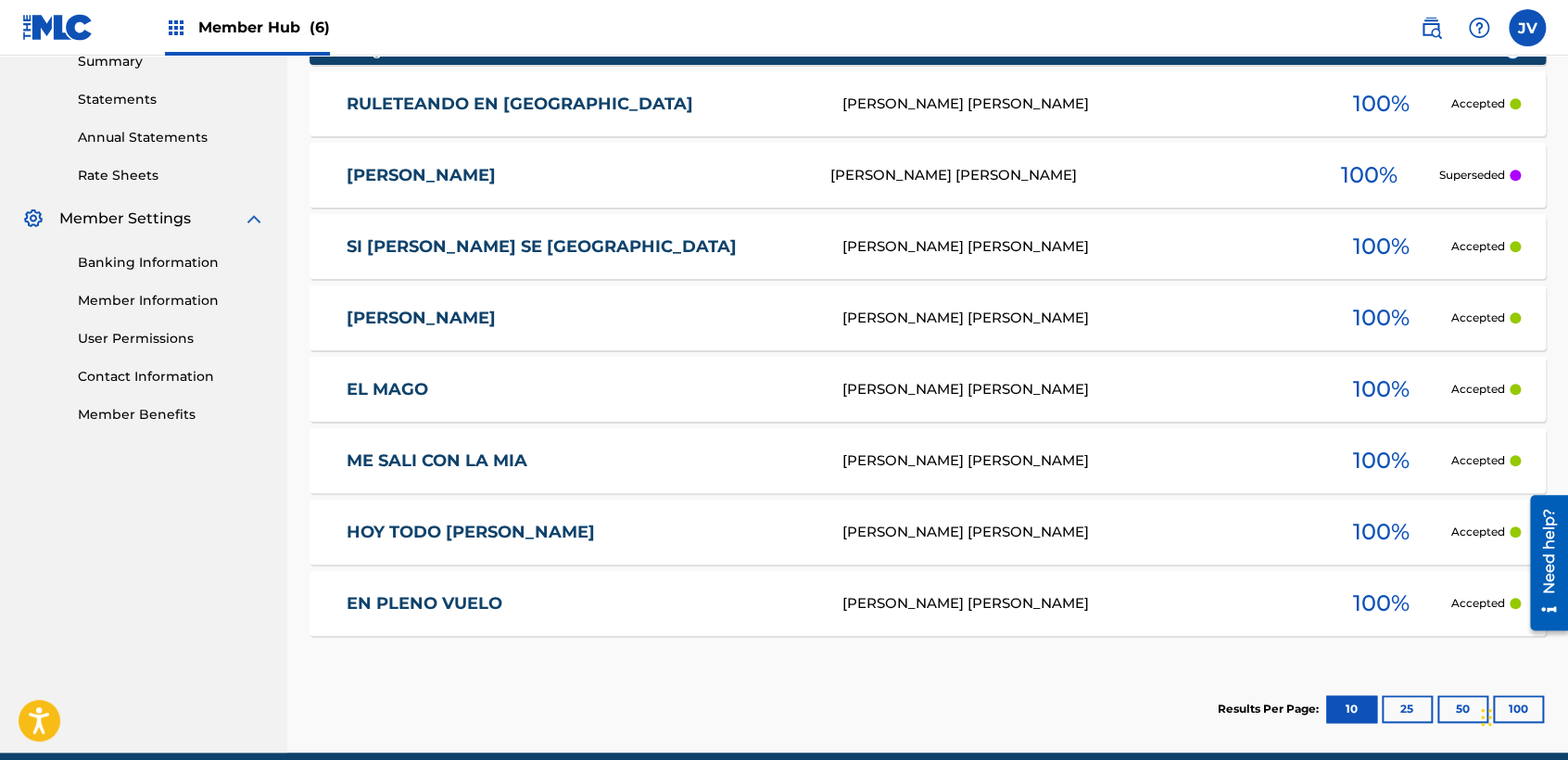
scroll to position [617, 0]
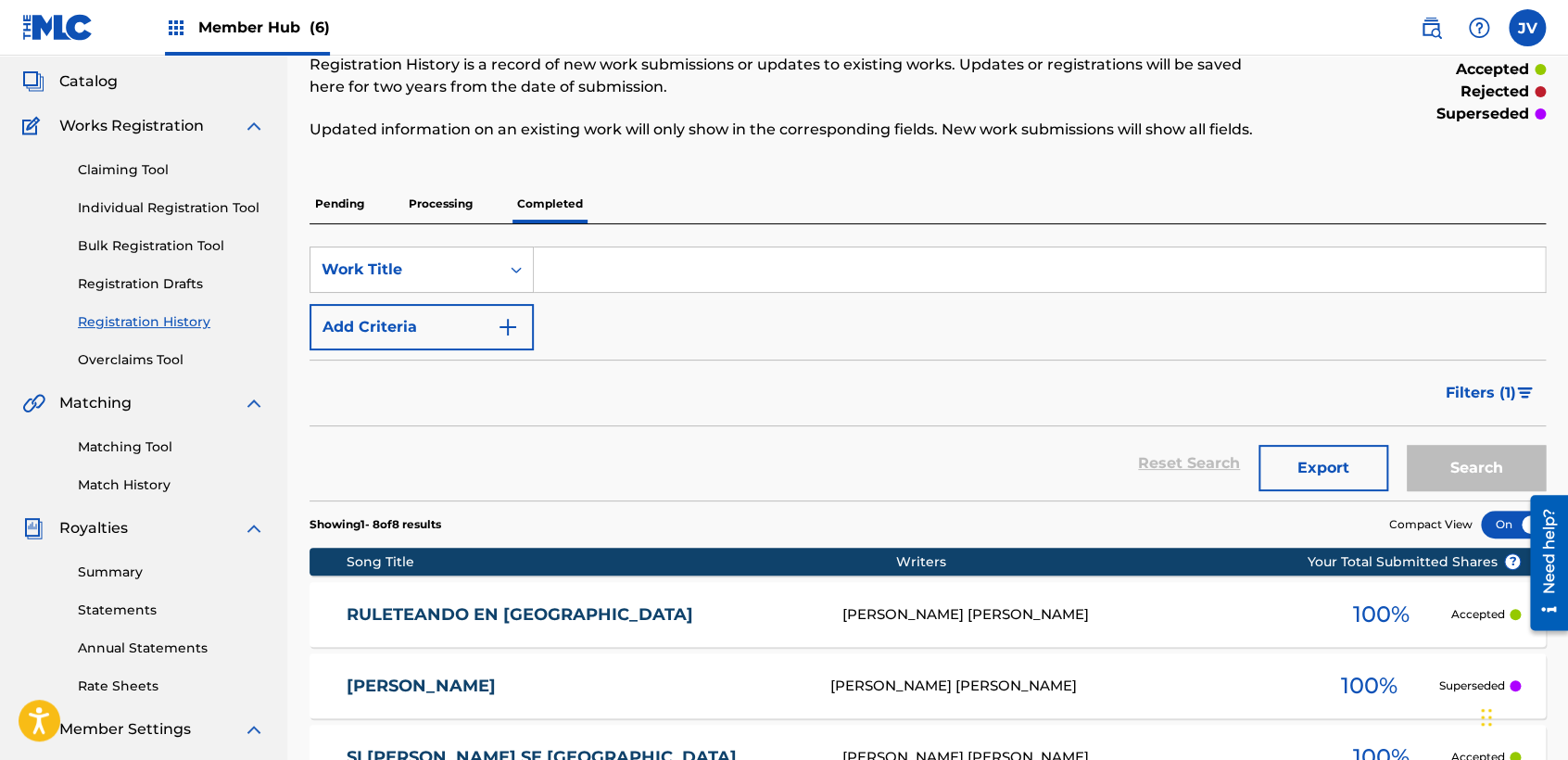
click at [253, 42] on div "Member Hub (6)" at bounding box center [247, 27] width 165 height 55
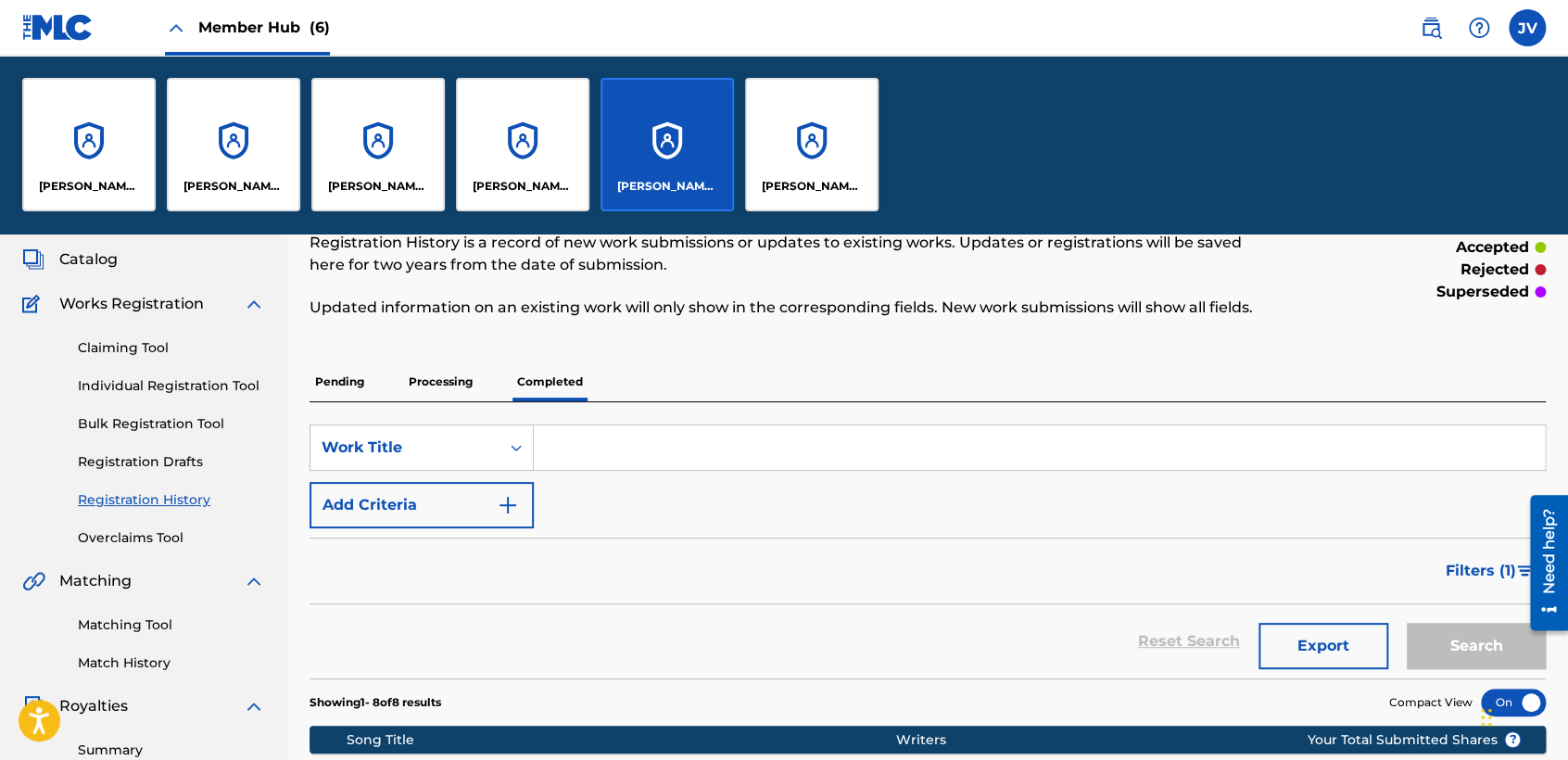
scroll to position [281, 0]
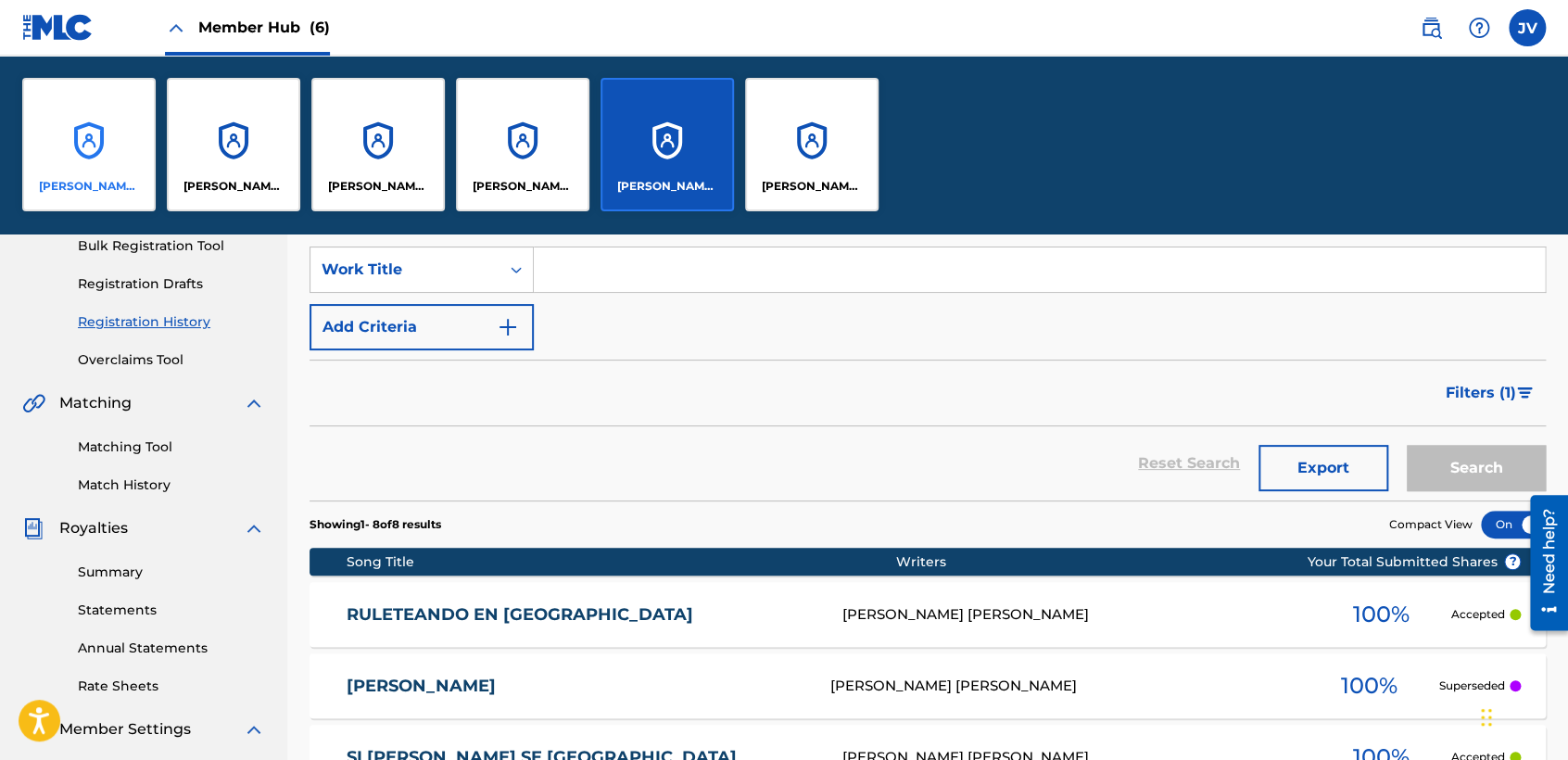
click at [115, 131] on div "ALEXIS EMMANUEL HERNANDEZ" at bounding box center [88, 144] width 133 height 133
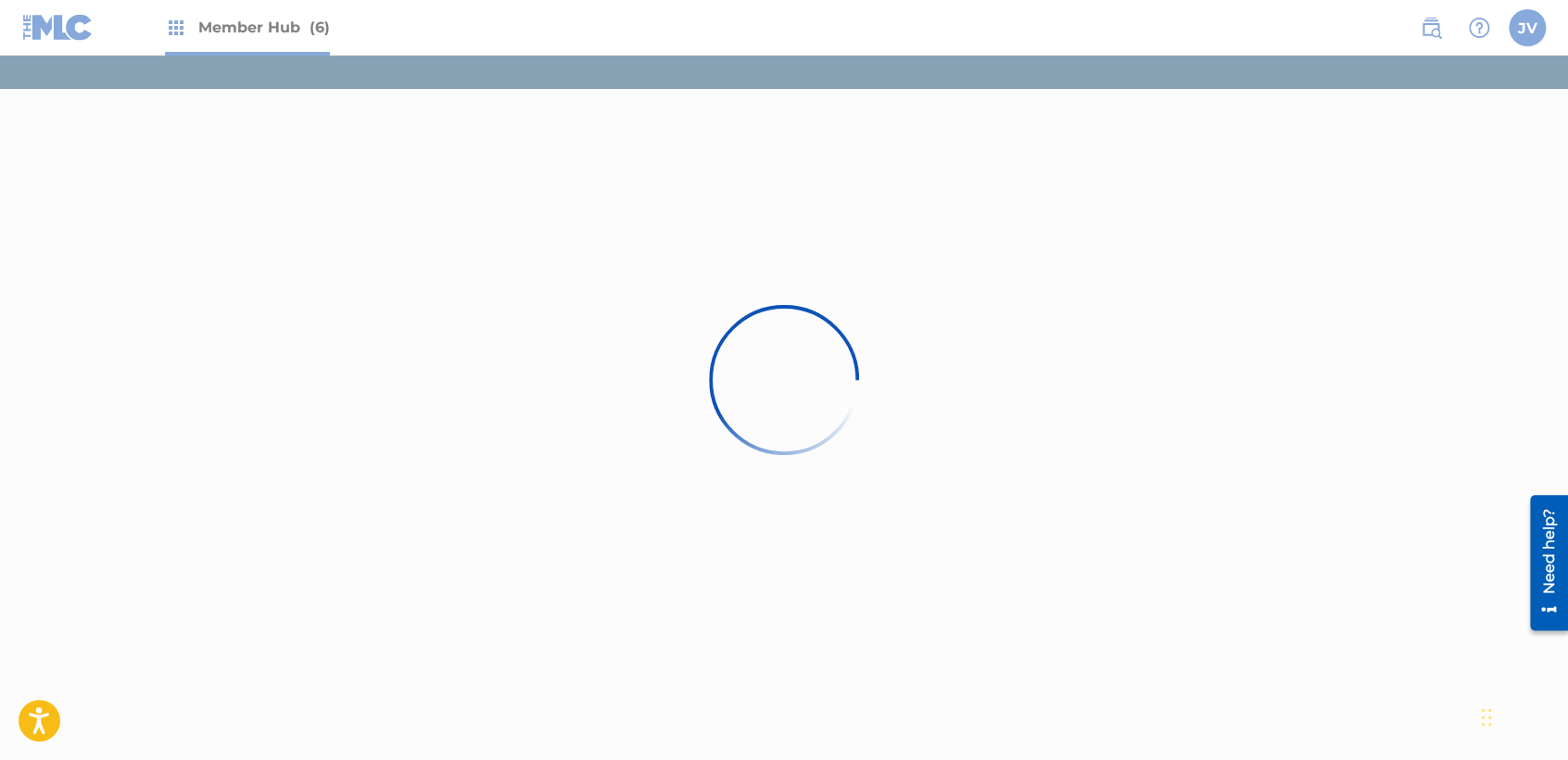
click at [95, 144] on div at bounding box center [784, 380] width 1568 height 760
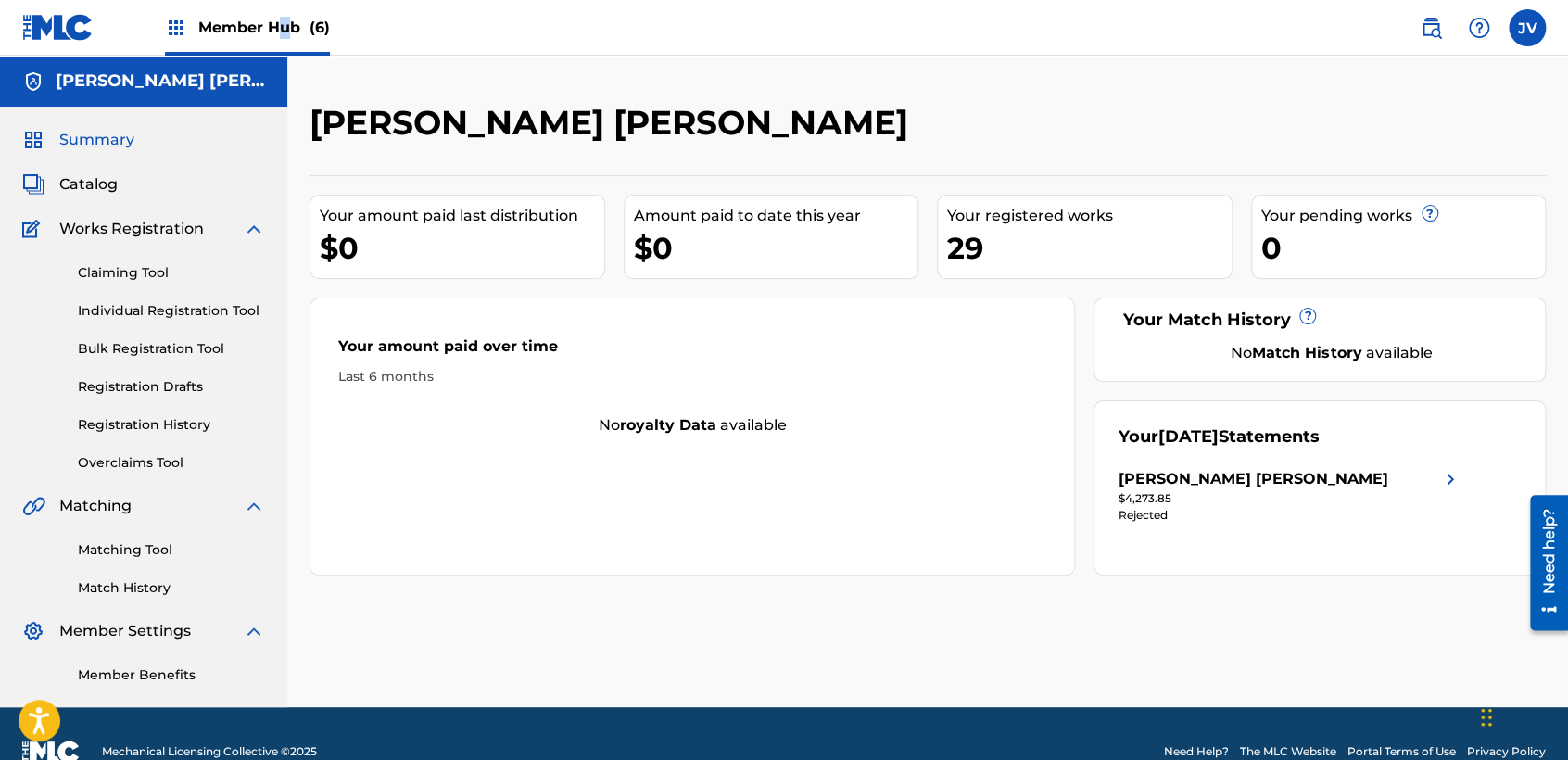
drag, startPoint x: 283, startPoint y: 21, endPoint x: 283, endPoint y: 9, distance: 12.0
click at [282, 21] on span "Member Hub (6)" at bounding box center [264, 27] width 131 height 21
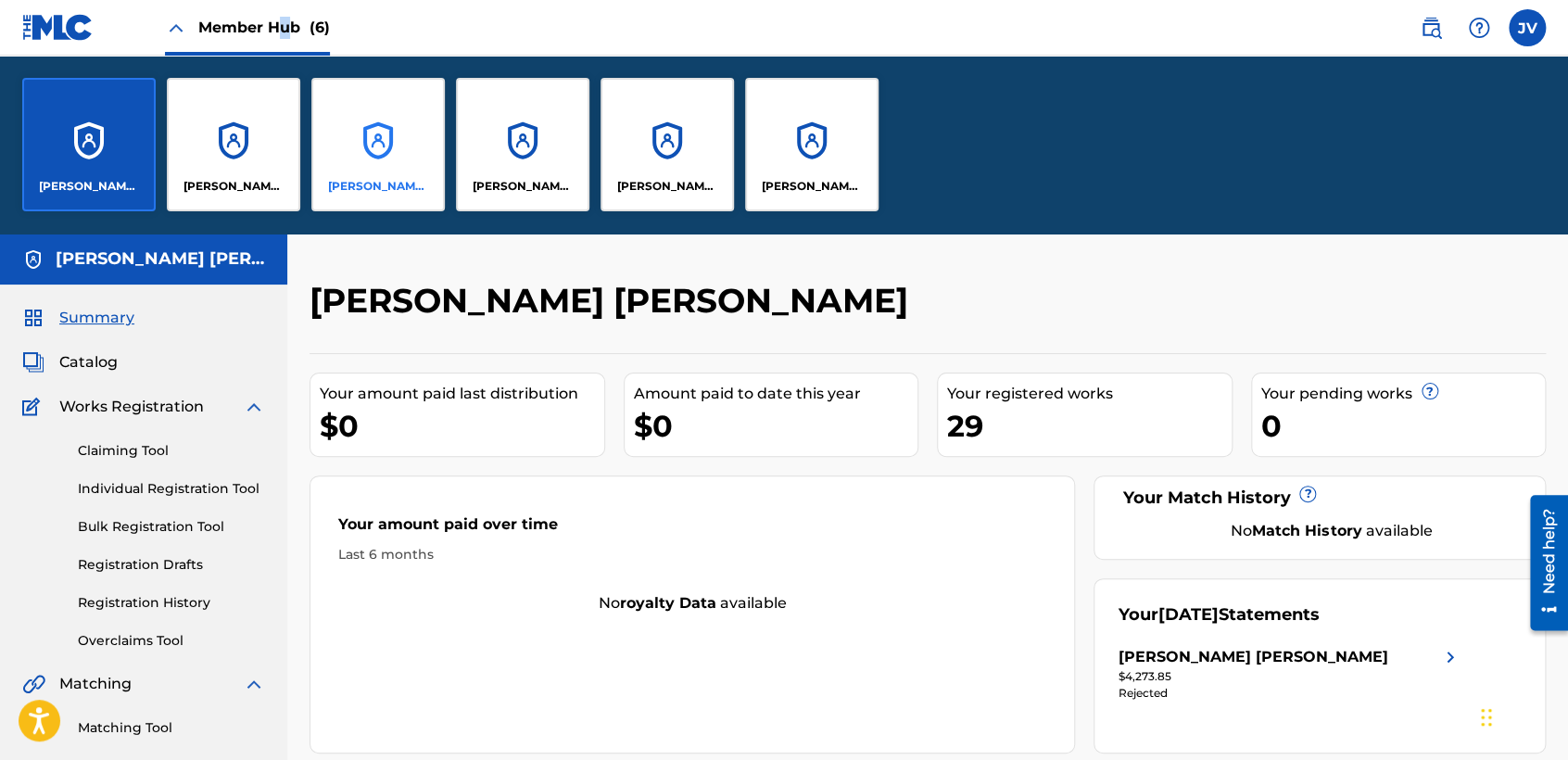
drag, startPoint x: 283, startPoint y: 9, endPoint x: 393, endPoint y: 199, distance: 219.5
click at [393, 199] on div "JORGE VÁZQUEZ GUERRA" at bounding box center [378, 144] width 133 height 133
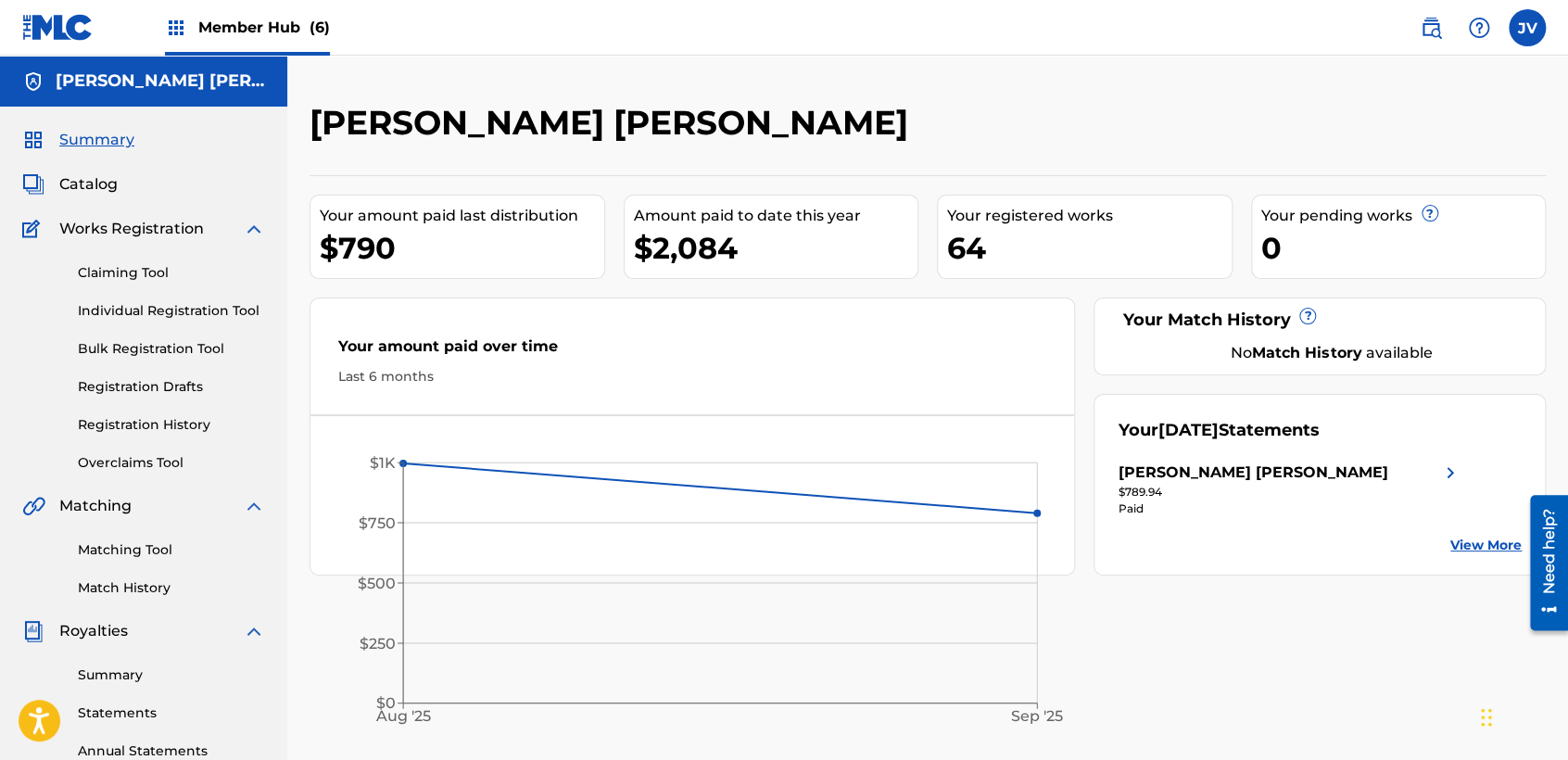
click at [233, 19] on span "Member Hub (6)" at bounding box center [264, 27] width 131 height 21
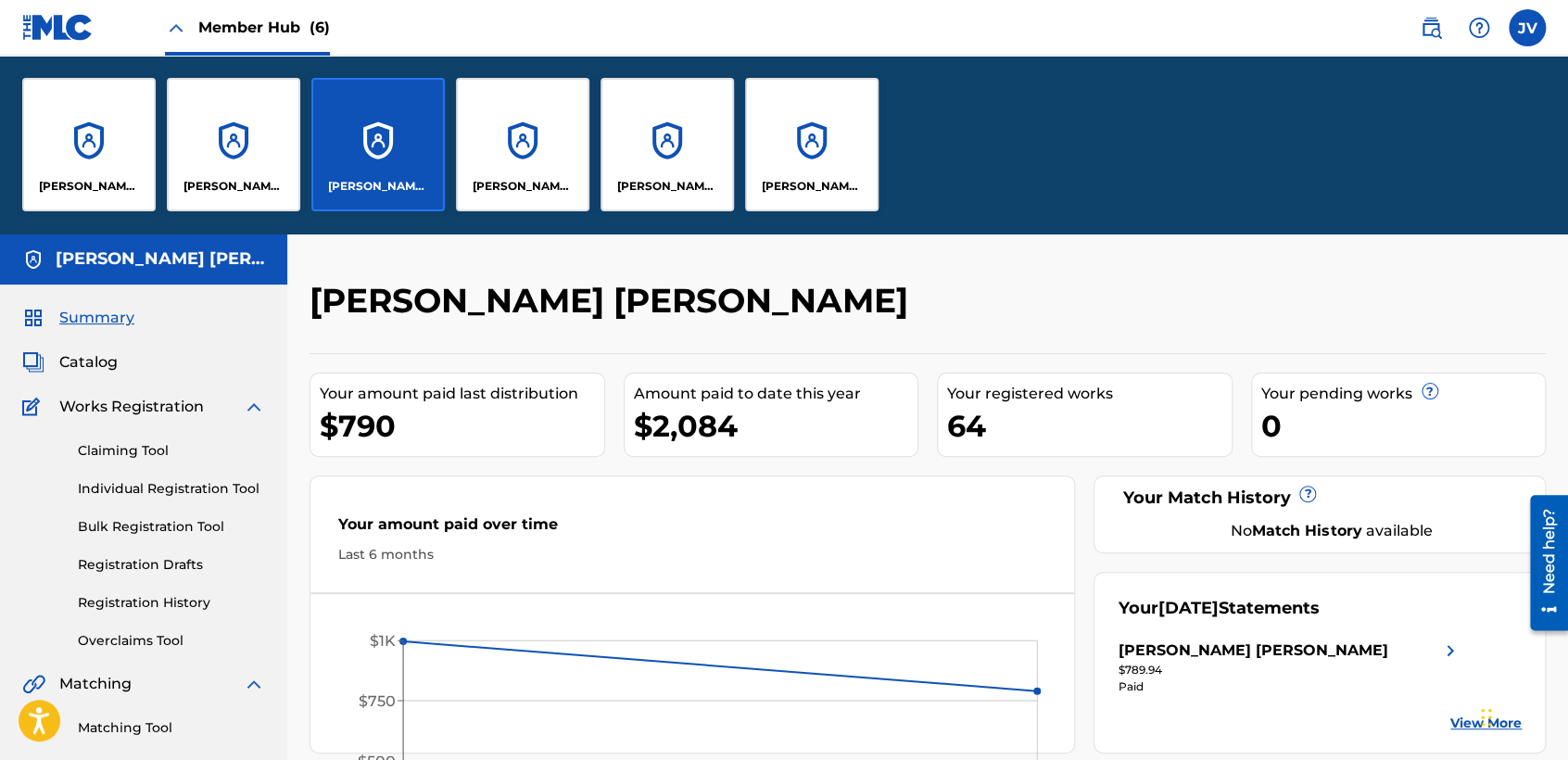
click at [1245, 276] on div "JORGE VÁZQUEZ GUERRA Your amount paid last distribution $790 Amount paid to dat…" at bounding box center [927, 735] width 1281 height 1004
click at [219, 159] on div "David Yahasir Ornelas Carreño" at bounding box center [234, 144] width 133 height 133
